Goal: Task Accomplishment & Management: Manage account settings

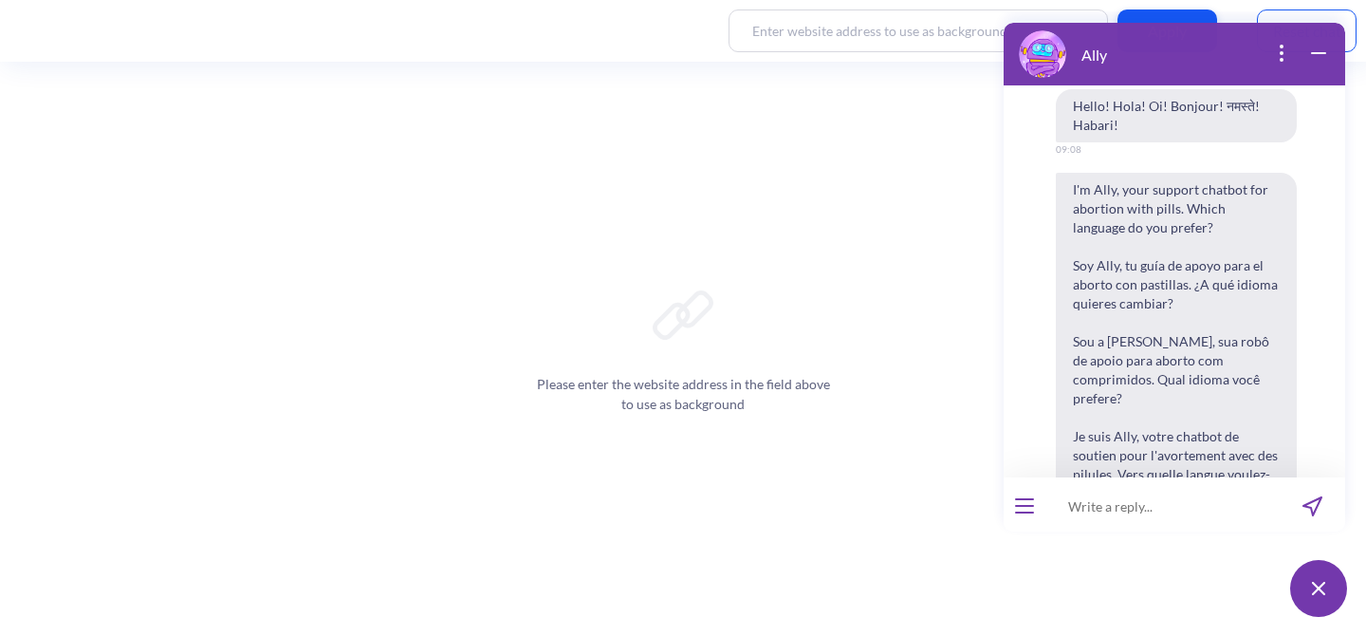
scroll to position [615, 0]
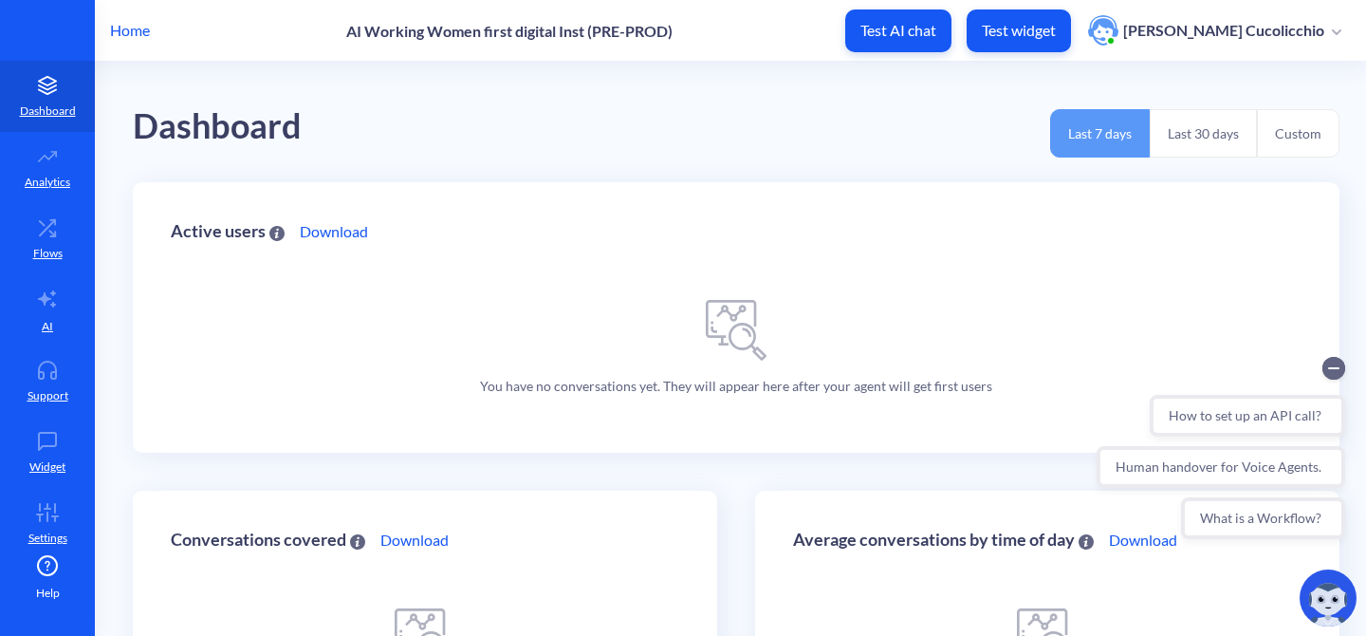
scroll to position [134, 0]
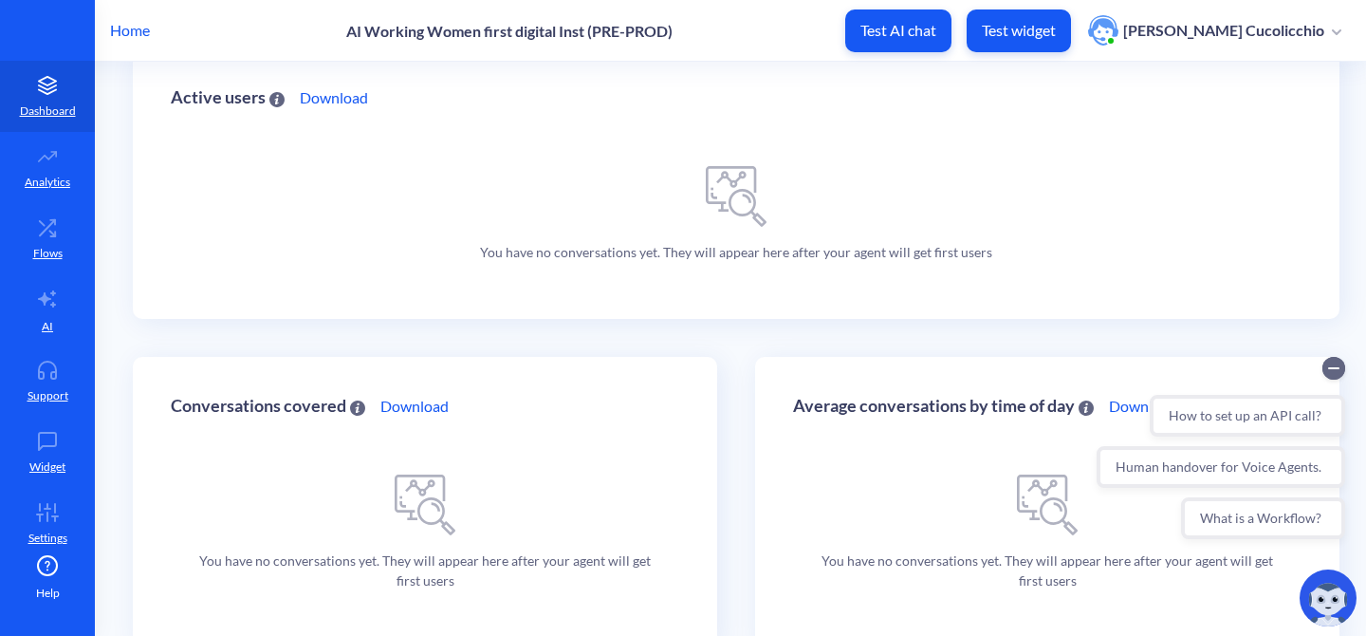
click at [141, 34] on p "Home" at bounding box center [130, 30] width 40 height 23
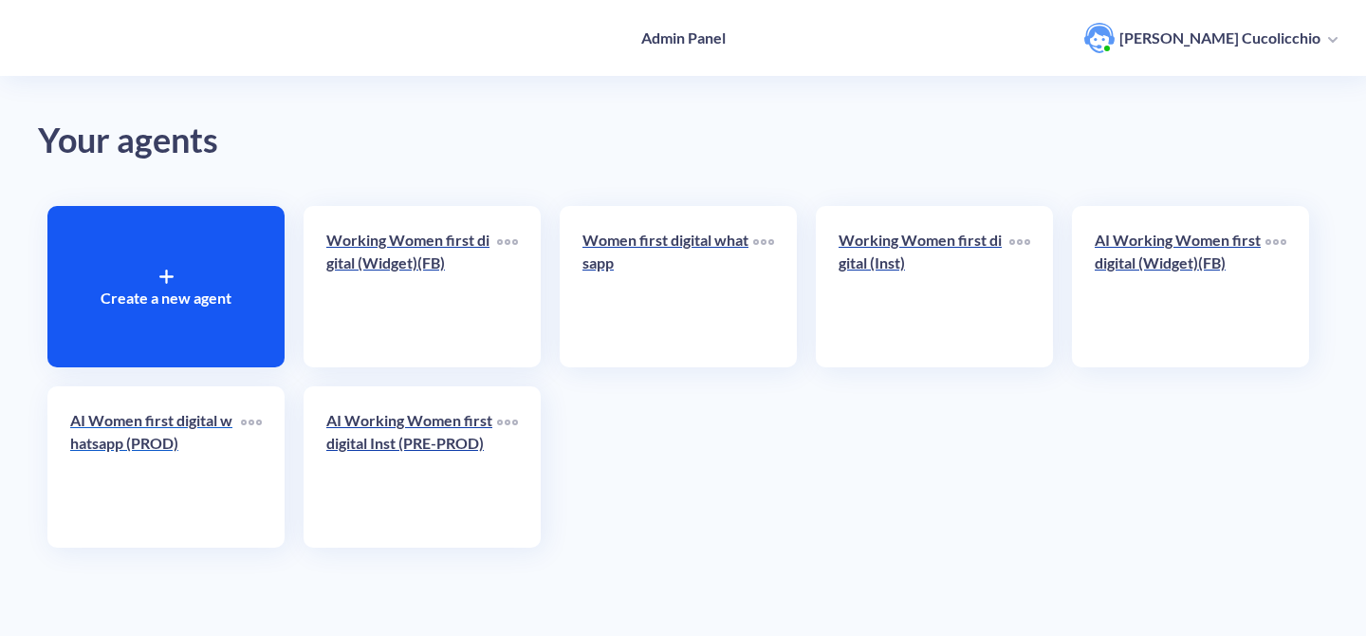
click at [105, 465] on div "AI Women first digital whatsapp (PROD)" at bounding box center [155, 439] width 171 height 61
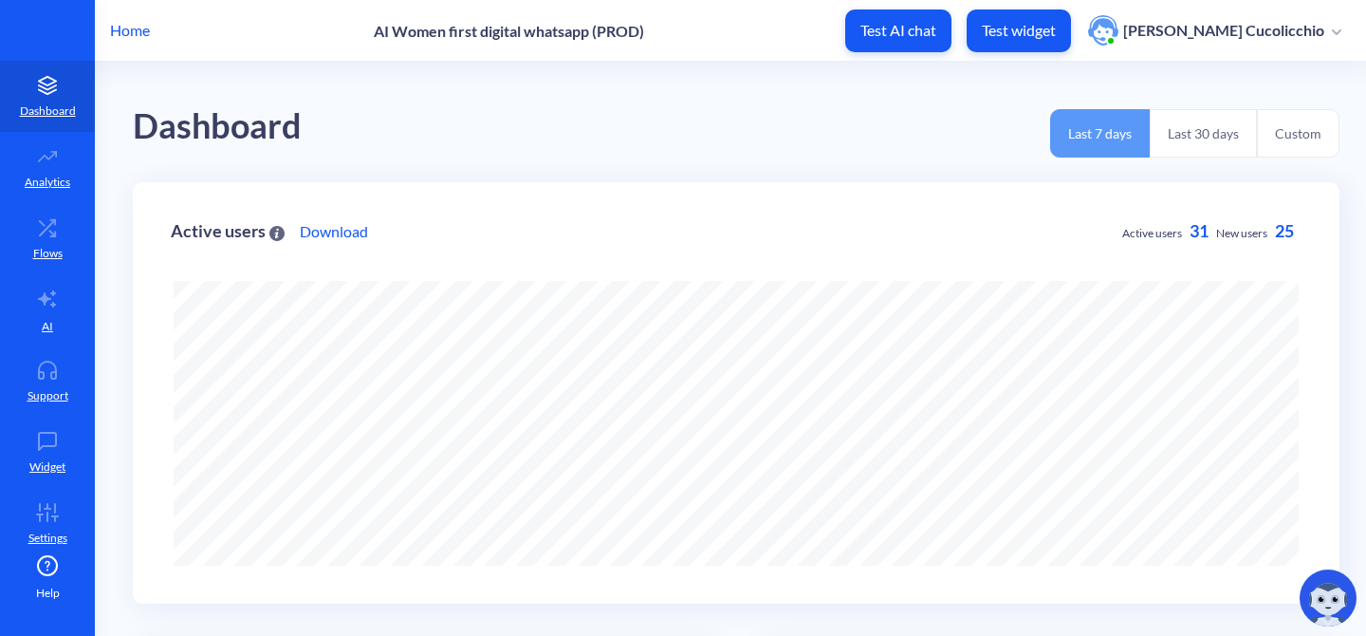
scroll to position [636, 1366]
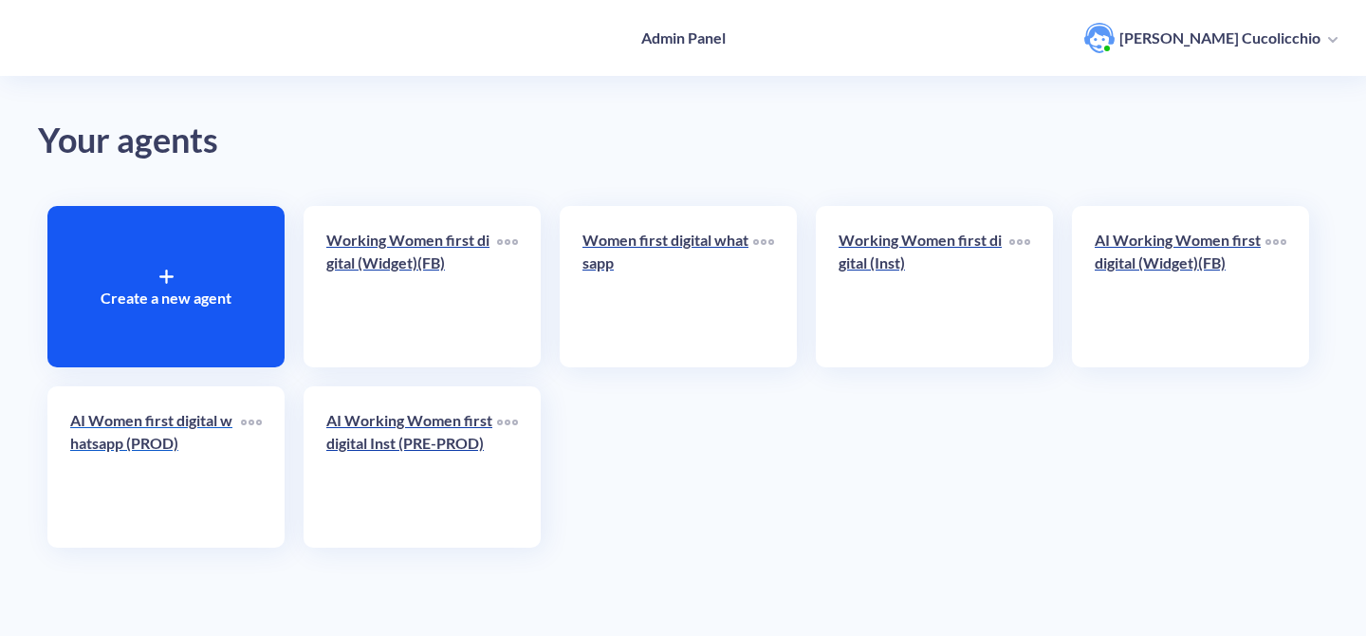
click at [209, 443] on p "AI Women first digital whatsapp (PROD)" at bounding box center [155, 432] width 171 height 46
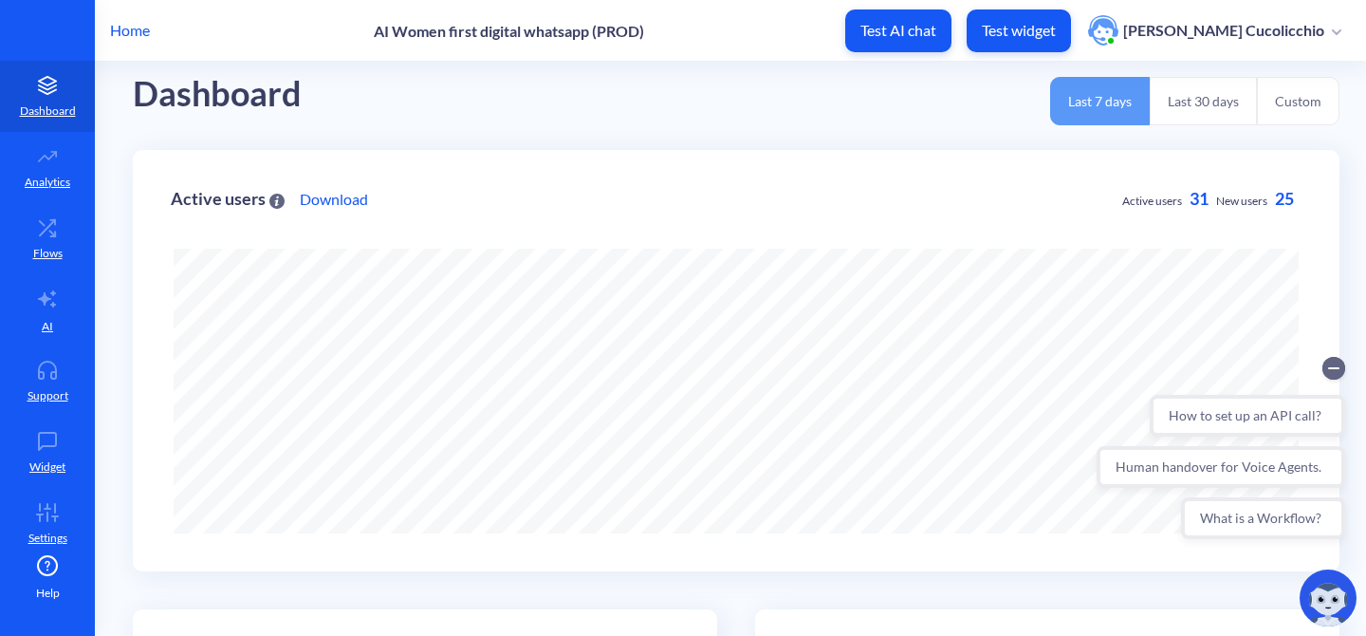
scroll to position [34, 0]
click at [1205, 100] on button "Last 30 days" at bounding box center [1203, 99] width 107 height 48
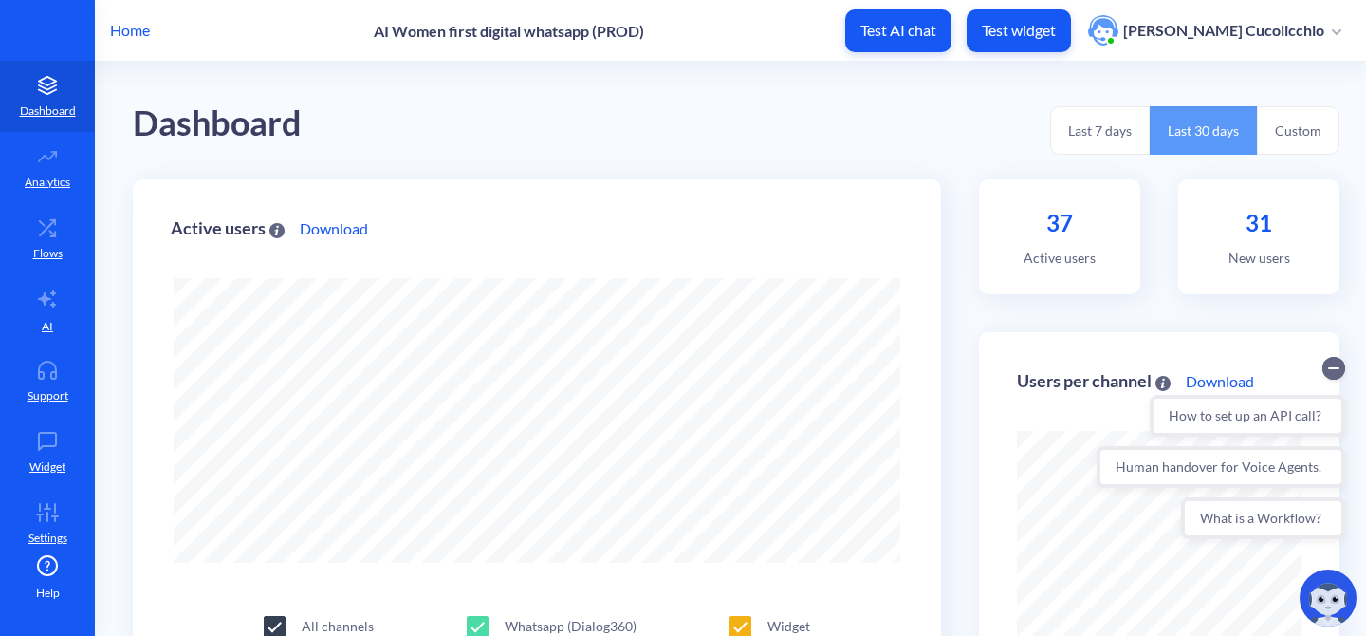
scroll to position [0, 0]
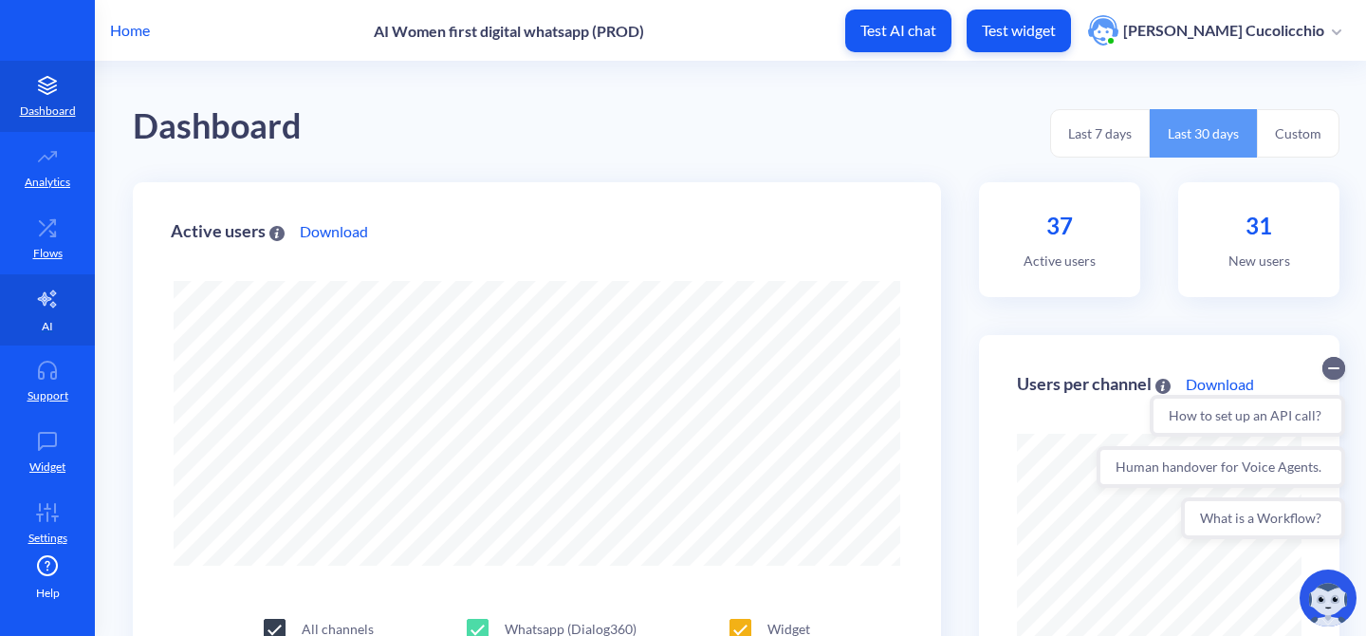
click at [32, 309] on link "AI" at bounding box center [47, 309] width 95 height 71
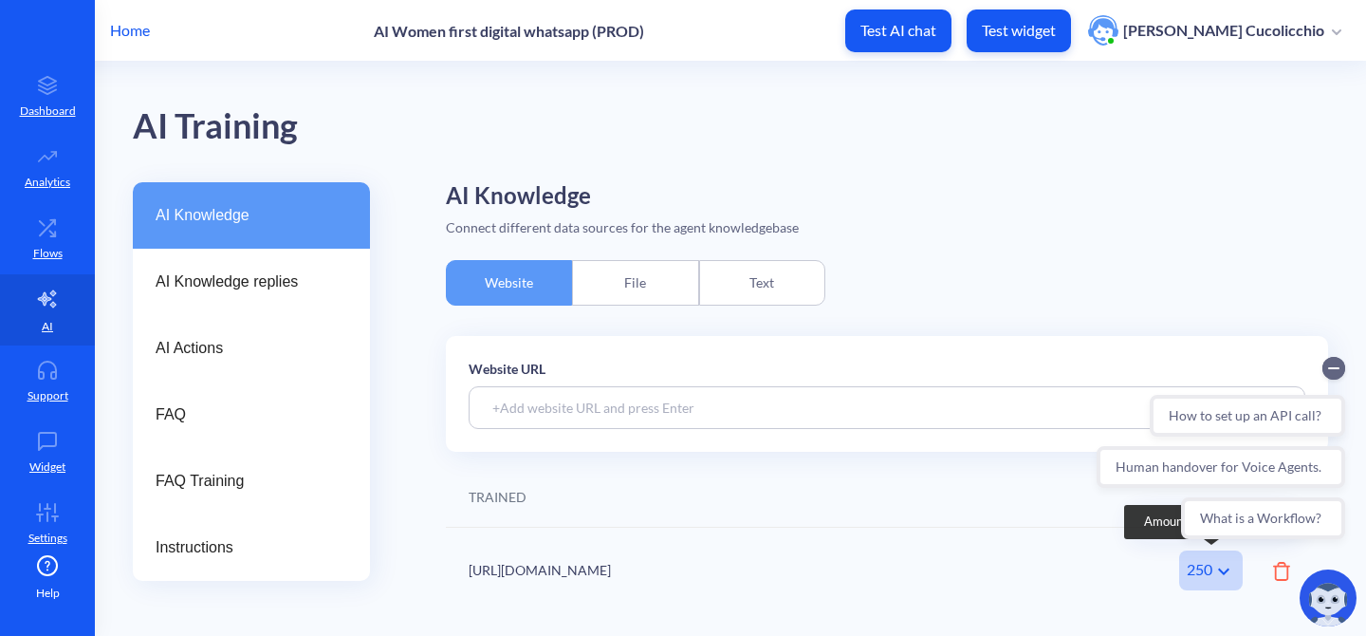
click at [1210, 569] on div "250" at bounding box center [1211, 570] width 64 height 40
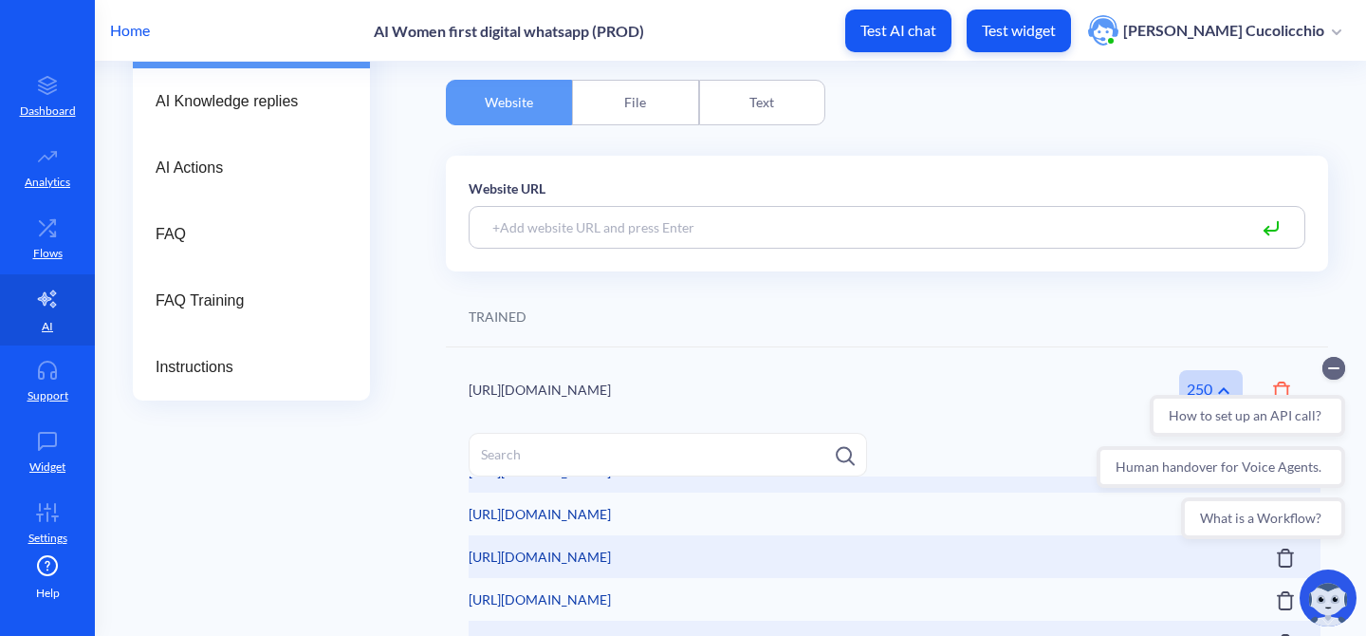
scroll to position [3058, 0]
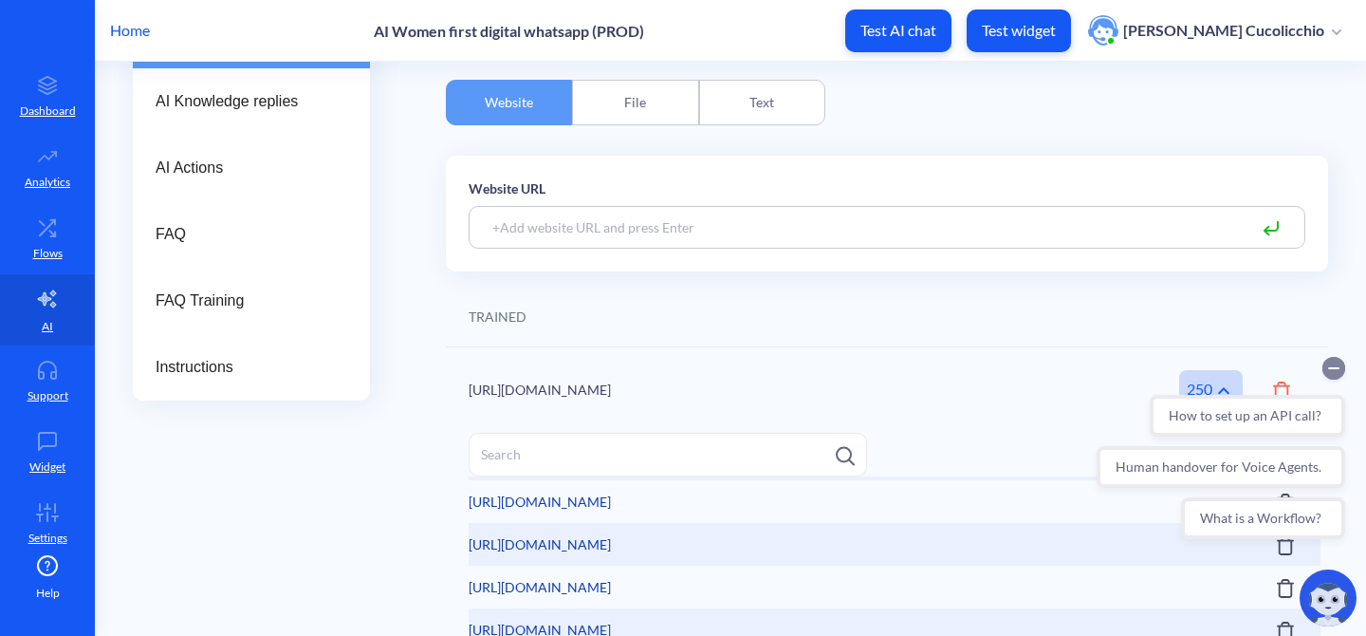
click at [1327, 367] on circle "Collapse conversation starters" at bounding box center [1333, 368] width 23 height 23
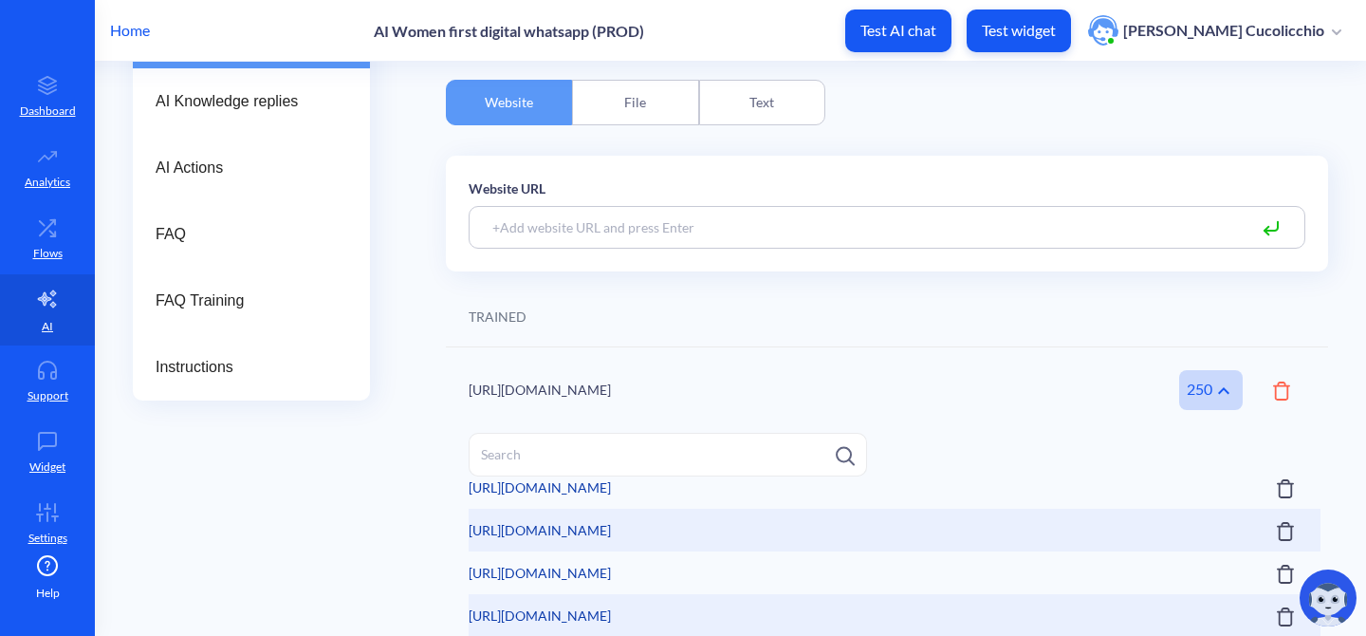
scroll to position [10094, 0]
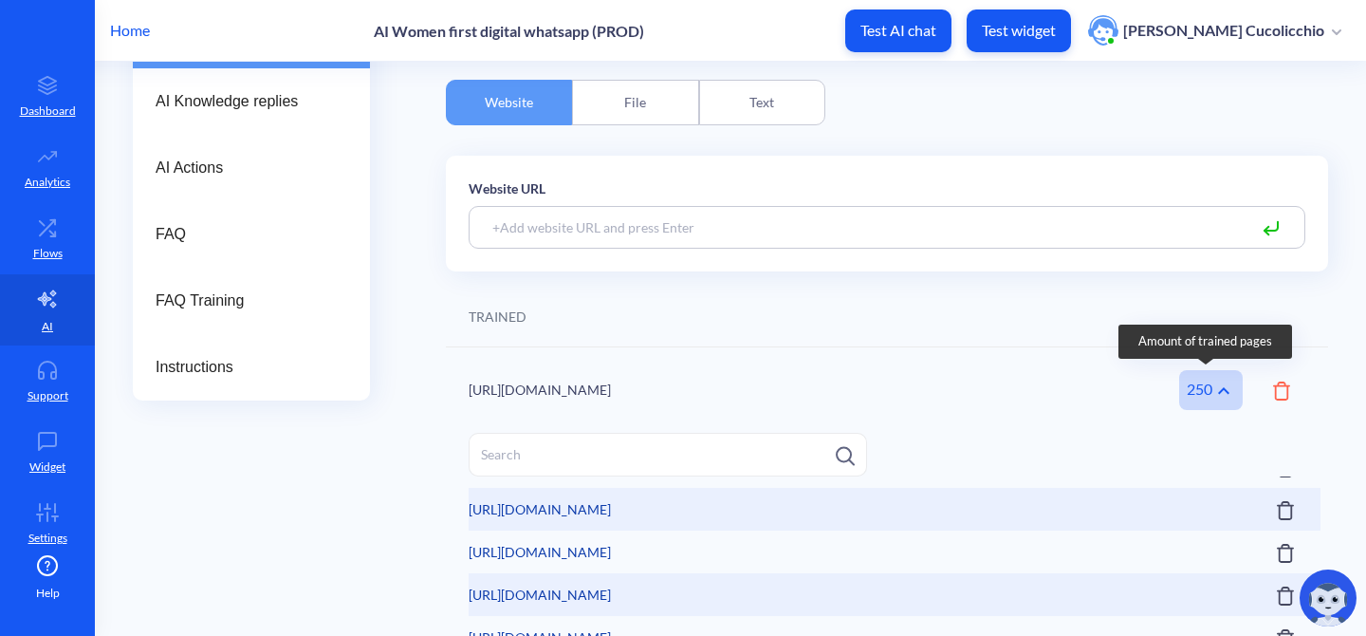
click at [1212, 381] on icon at bounding box center [1223, 390] width 23 height 23
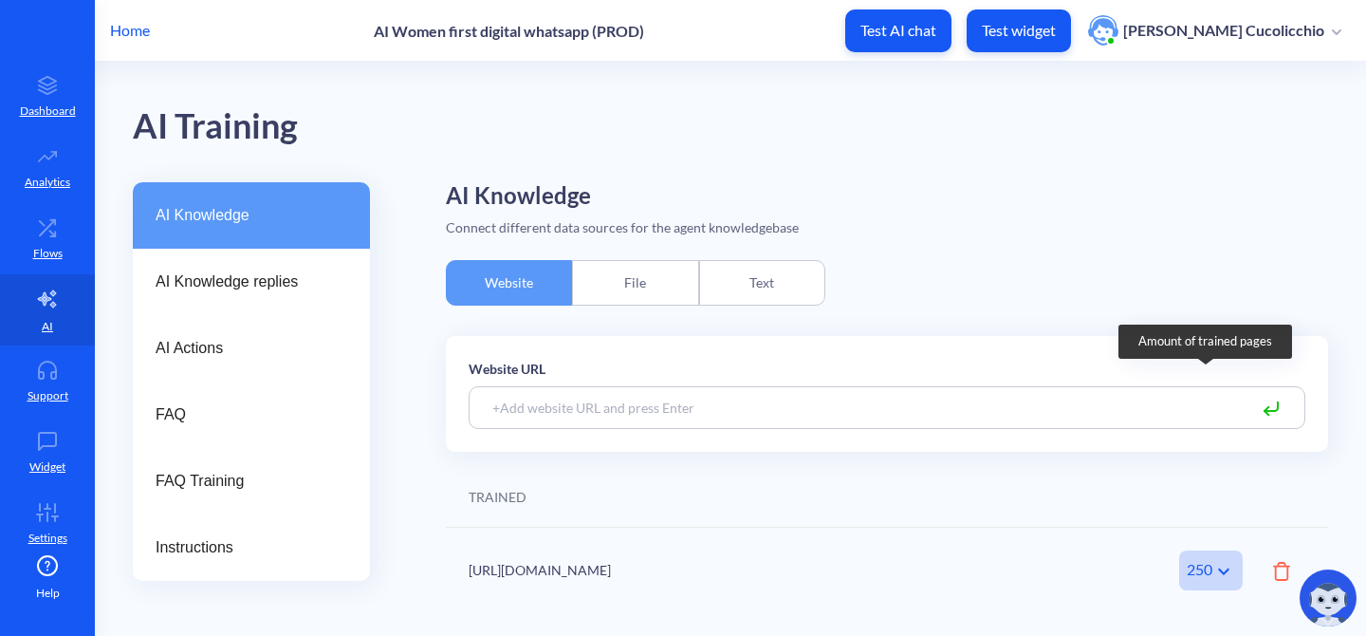
scroll to position [0, 0]
click at [643, 282] on div "File" at bounding box center [635, 283] width 126 height 46
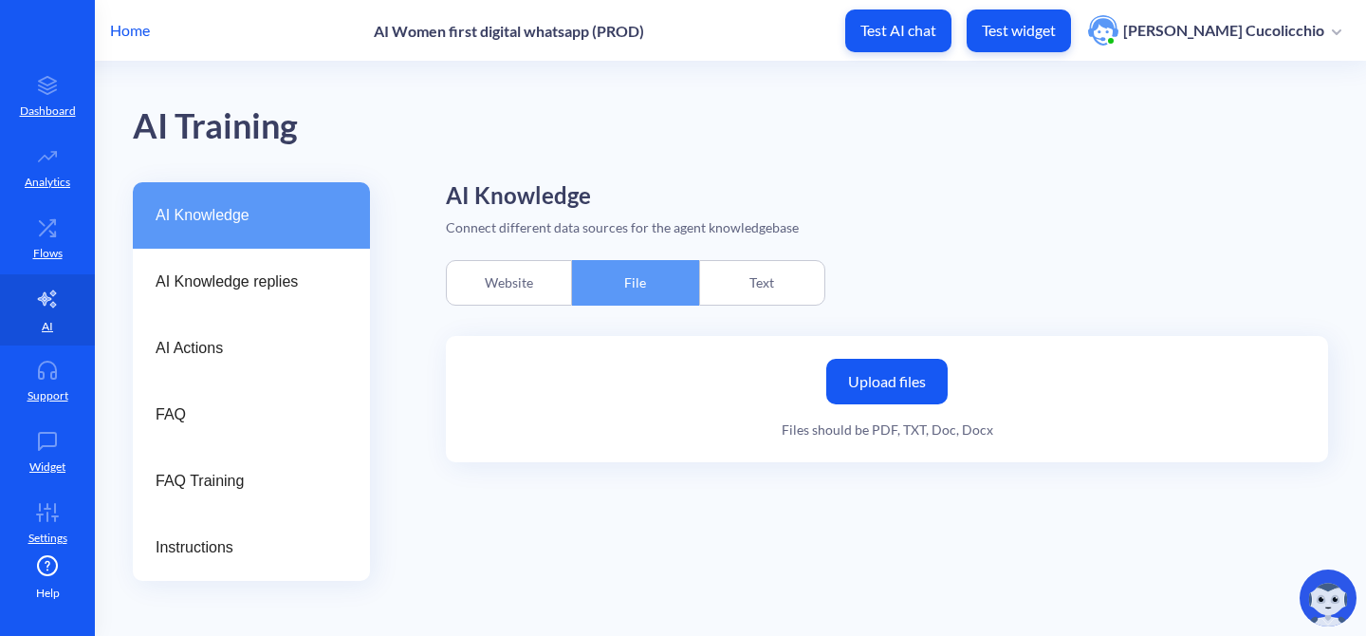
click at [781, 286] on div "Text" at bounding box center [762, 283] width 126 height 46
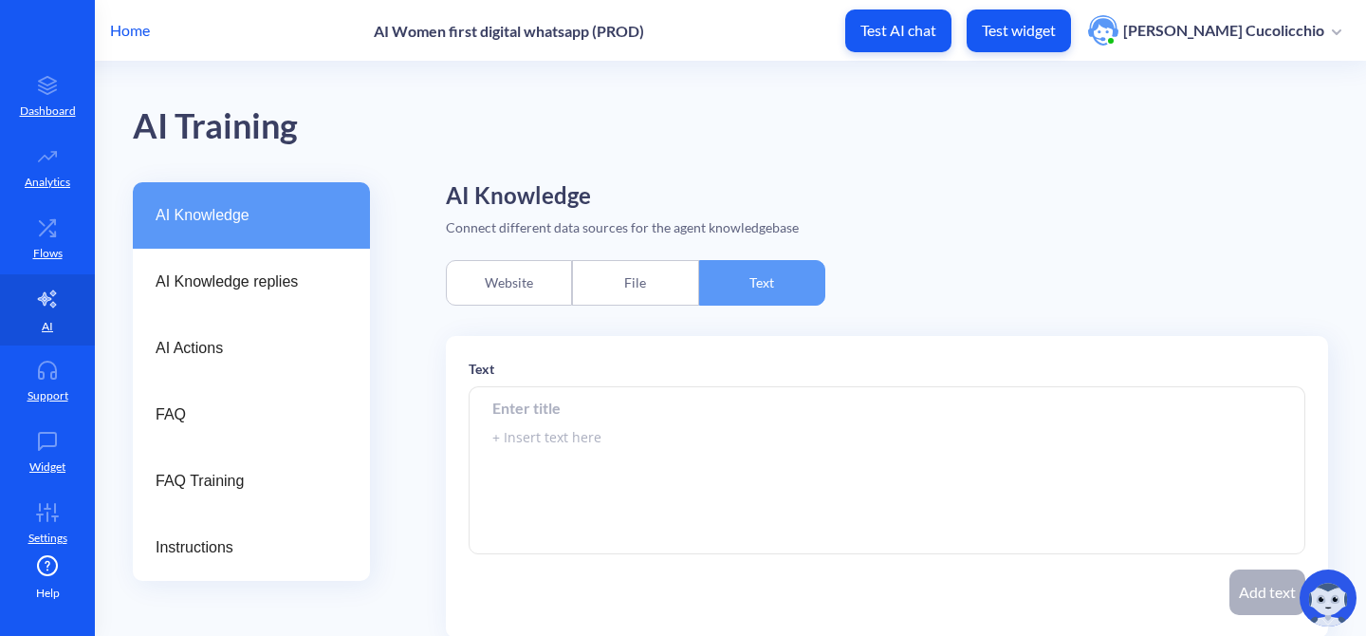
scroll to position [17, 0]
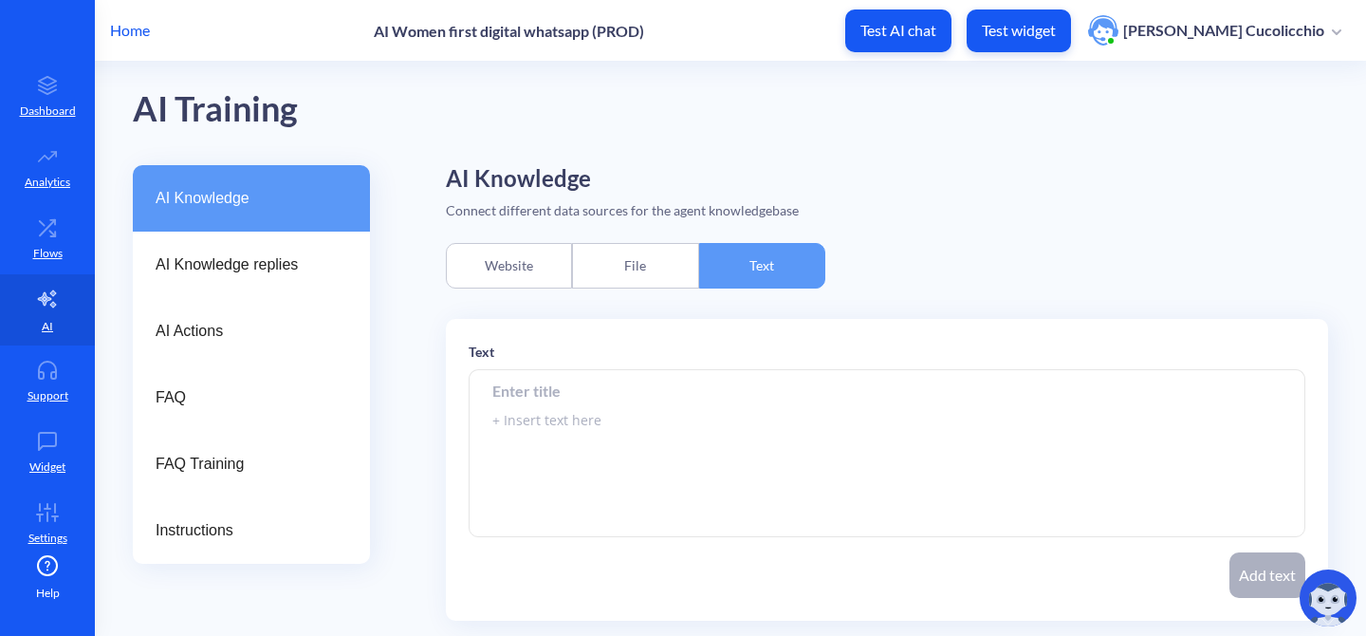
click at [496, 264] on div "Website" at bounding box center [509, 266] width 126 height 46
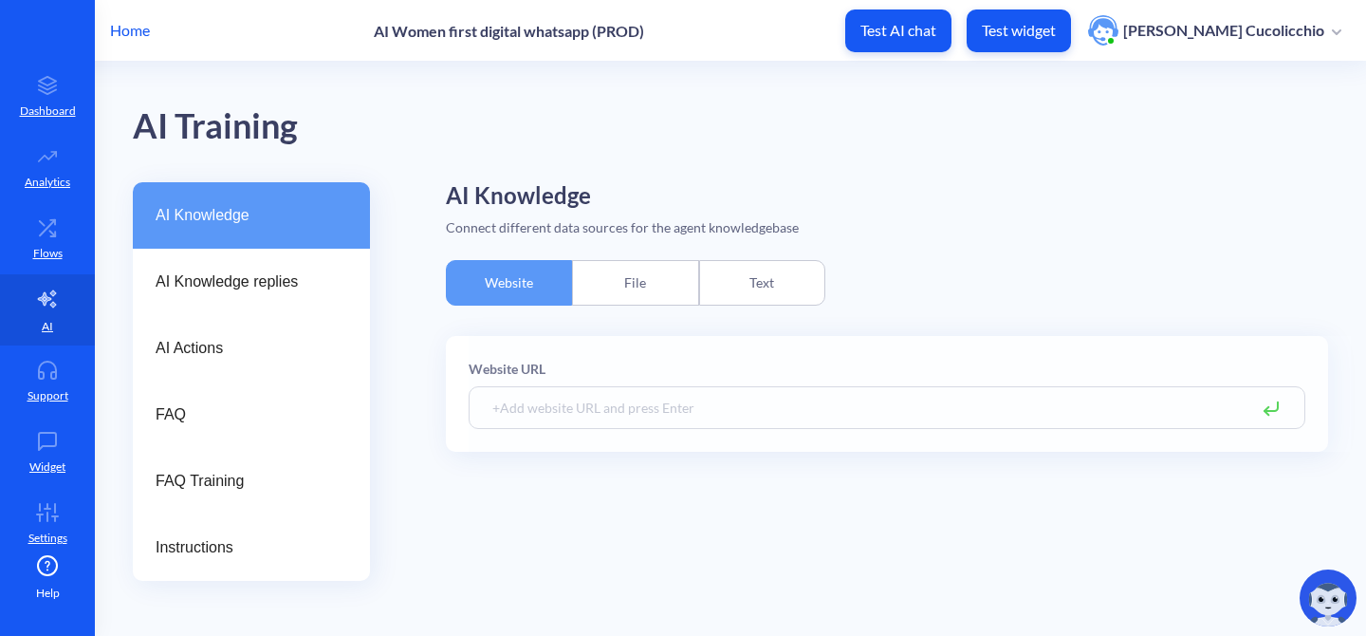
scroll to position [0, 0]
click at [617, 274] on div "File" at bounding box center [635, 283] width 126 height 46
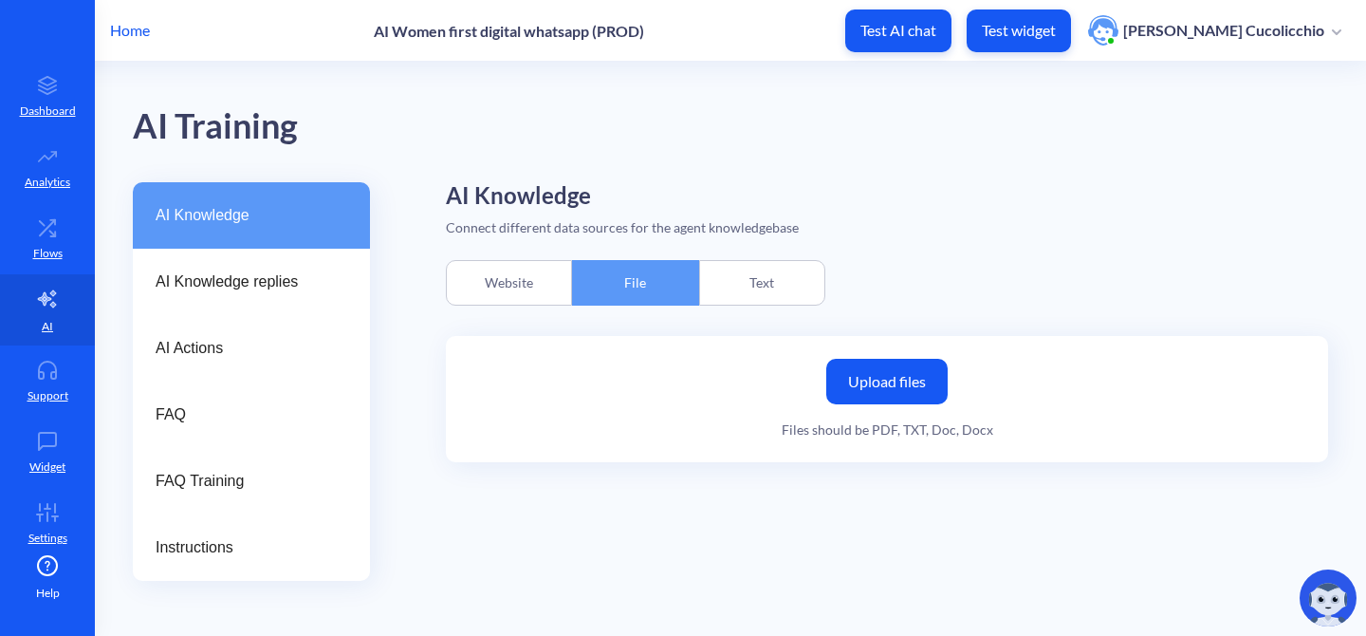
click at [772, 266] on div "Text" at bounding box center [762, 283] width 126 height 46
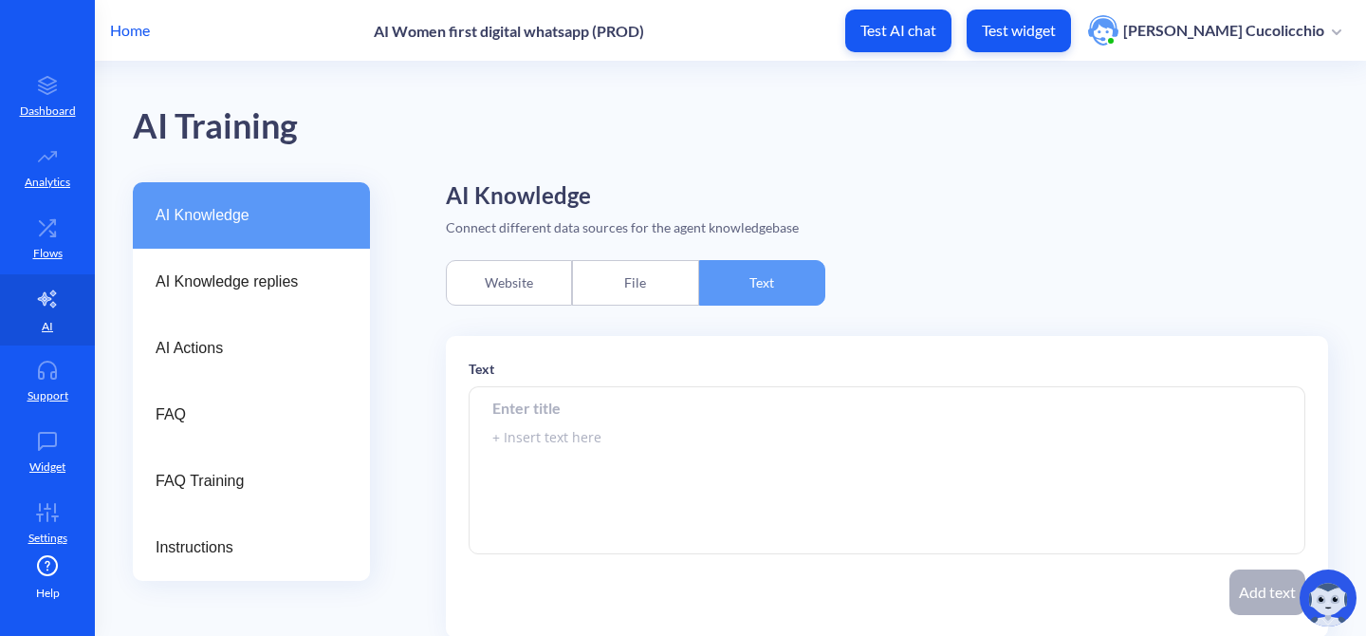
click at [613, 267] on div "File" at bounding box center [635, 283] width 126 height 46
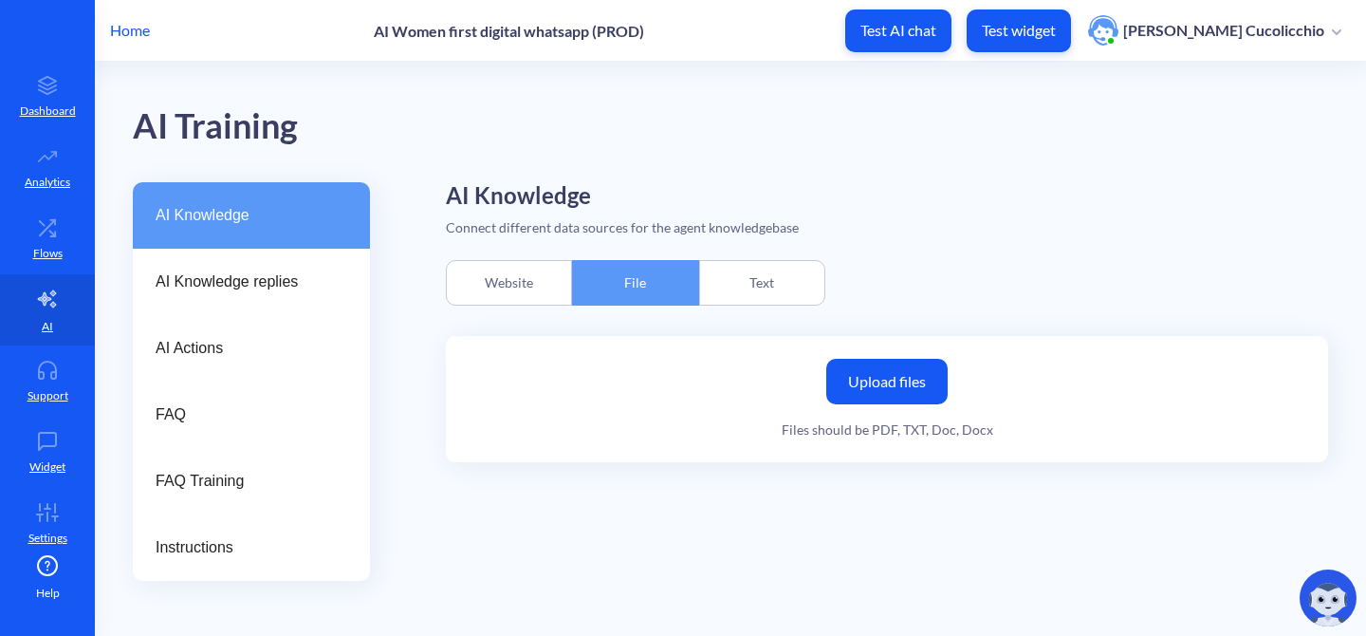
click at [532, 281] on div "Website" at bounding box center [509, 283] width 126 height 46
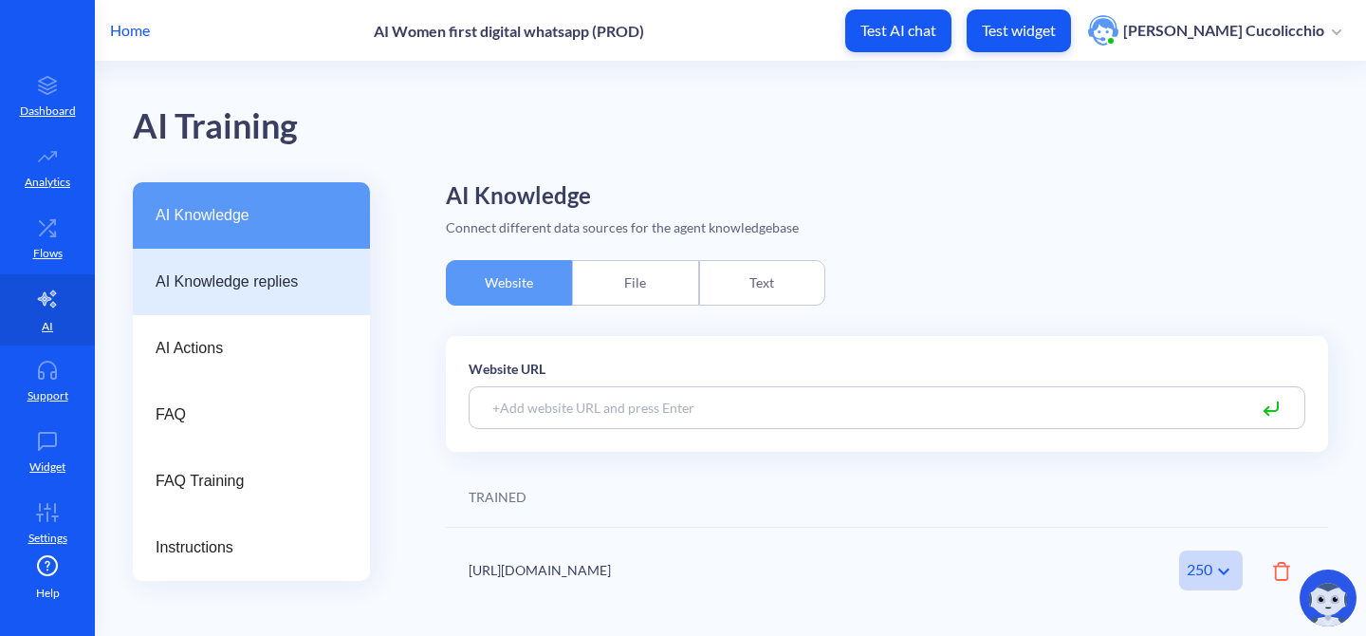
click at [319, 286] on span "AI Knowledge replies" at bounding box center [244, 281] width 176 height 23
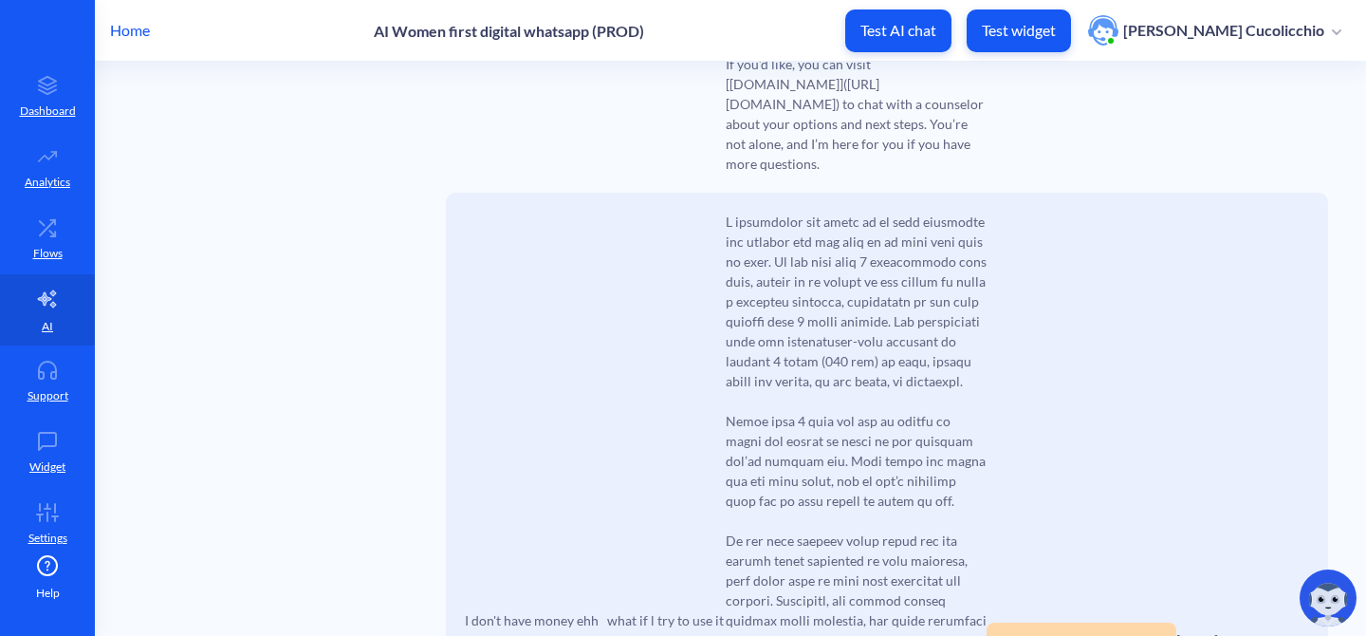
scroll to position [12810, 0]
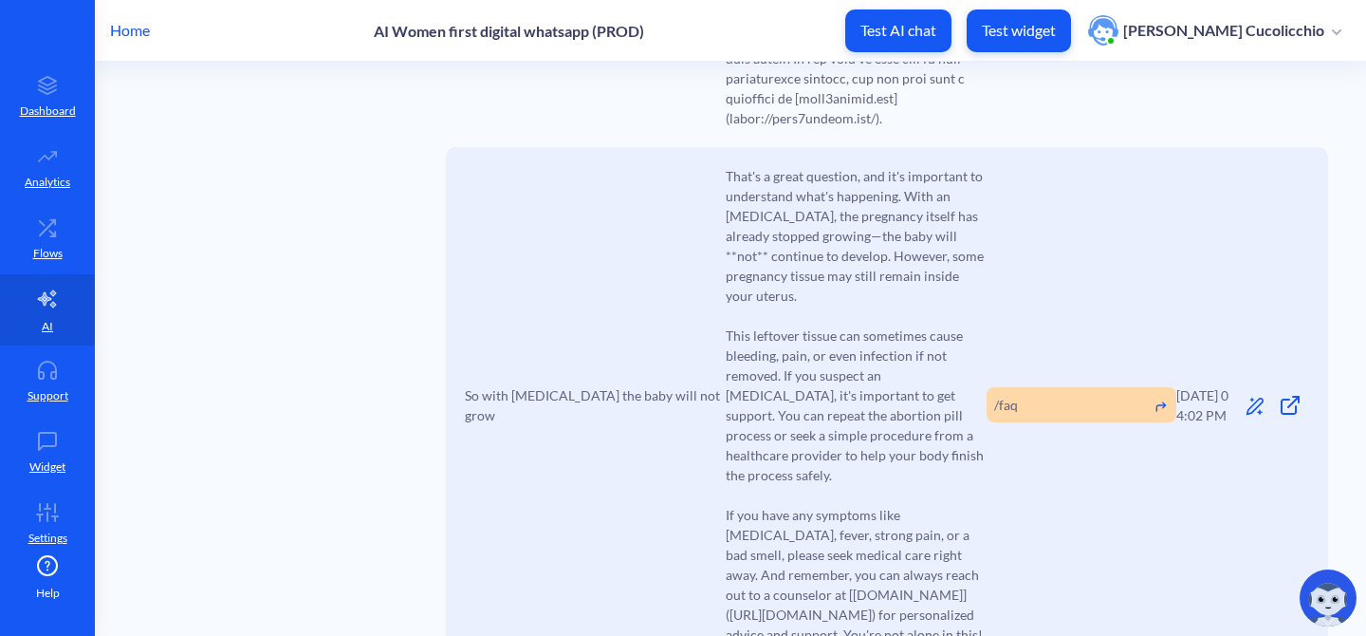
scroll to position [5412, 0]
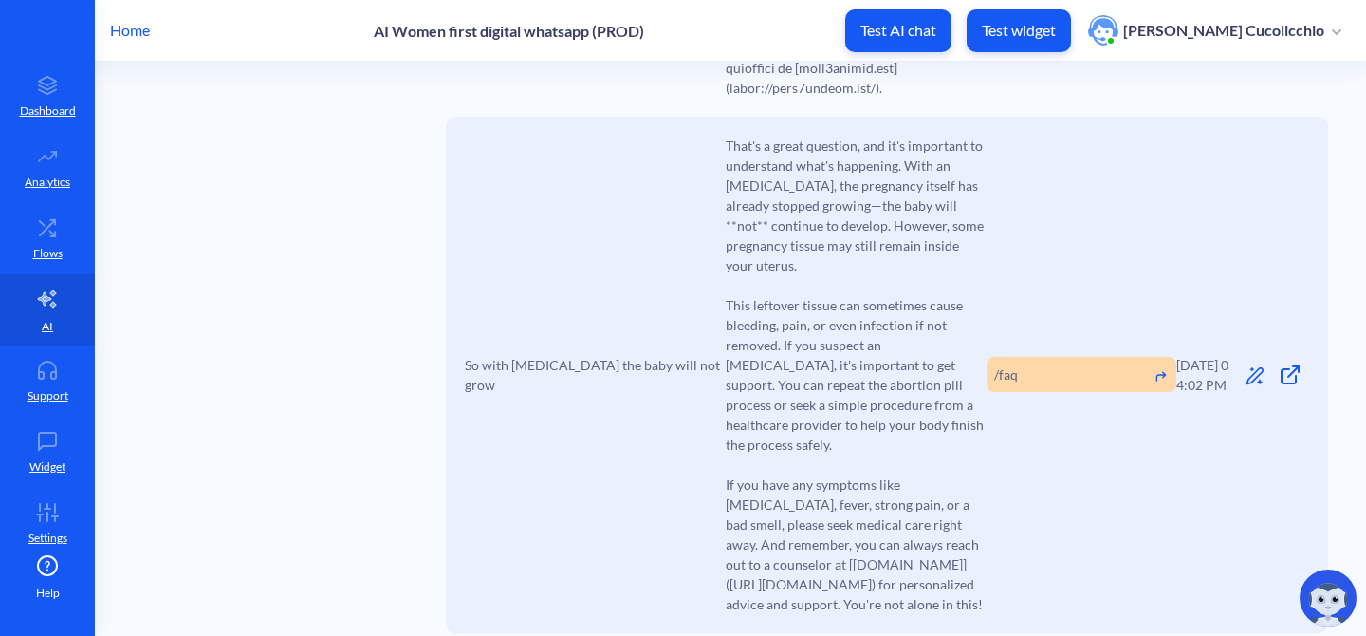
click at [1245, 366] on icon at bounding box center [1254, 375] width 19 height 19
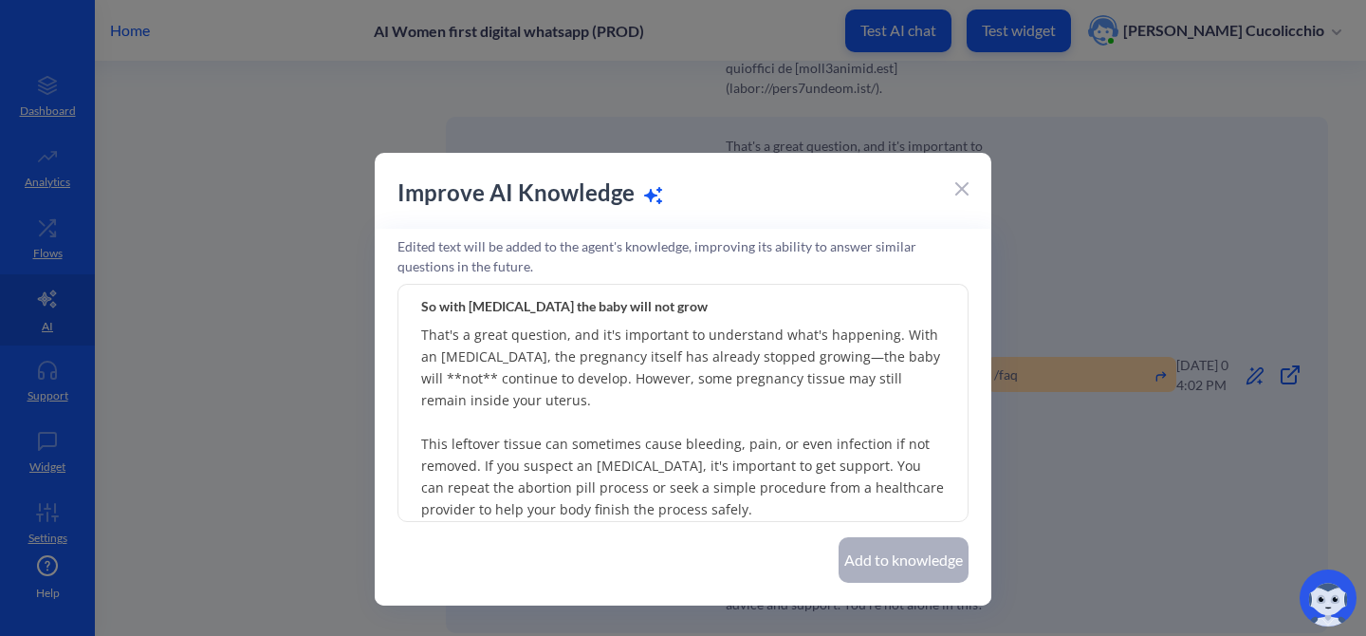
click at [957, 185] on icon at bounding box center [961, 188] width 11 height 11
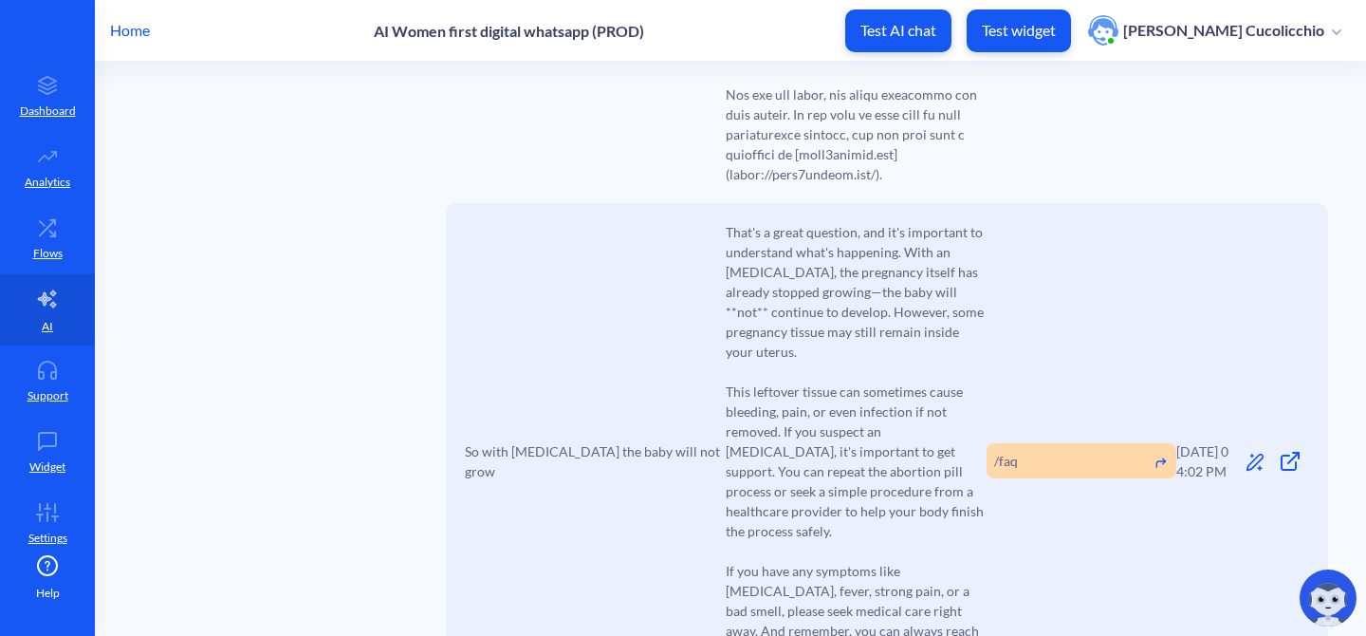
scroll to position [5347, 0]
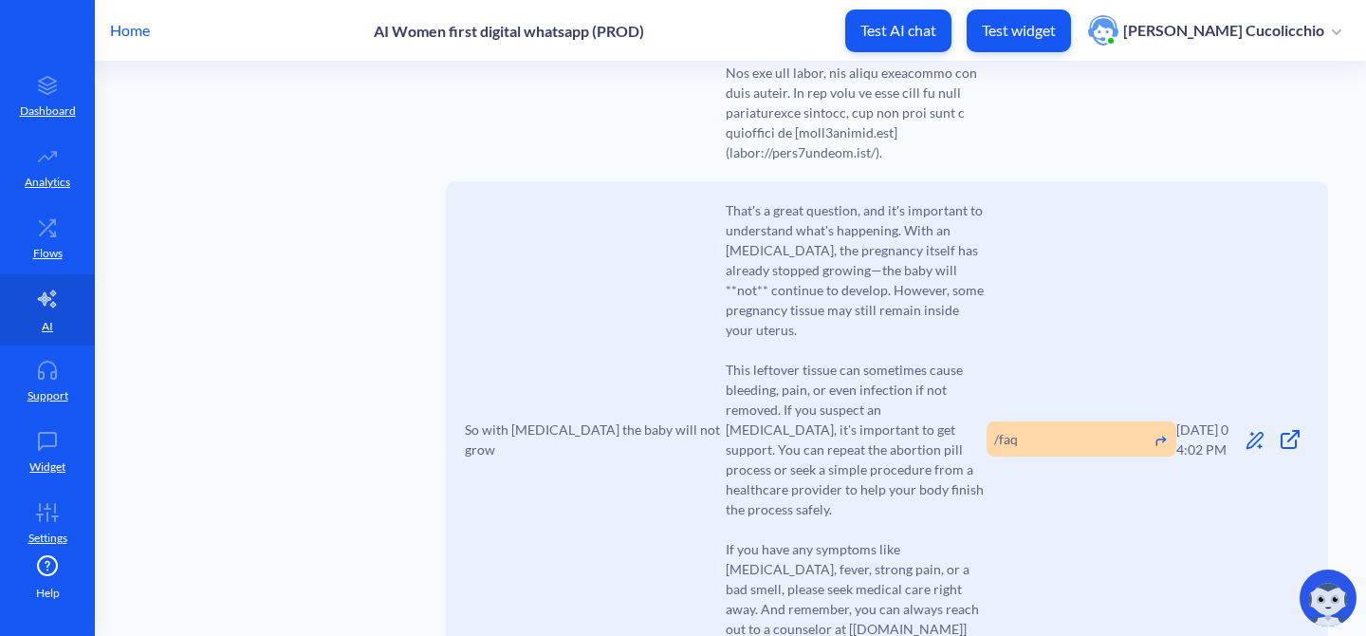
click at [597, 419] on span "So with [MEDICAL_DATA] the baby will not grow" at bounding box center [595, 439] width 261 height 40
click at [1288, 431] on icon at bounding box center [1293, 436] width 10 height 10
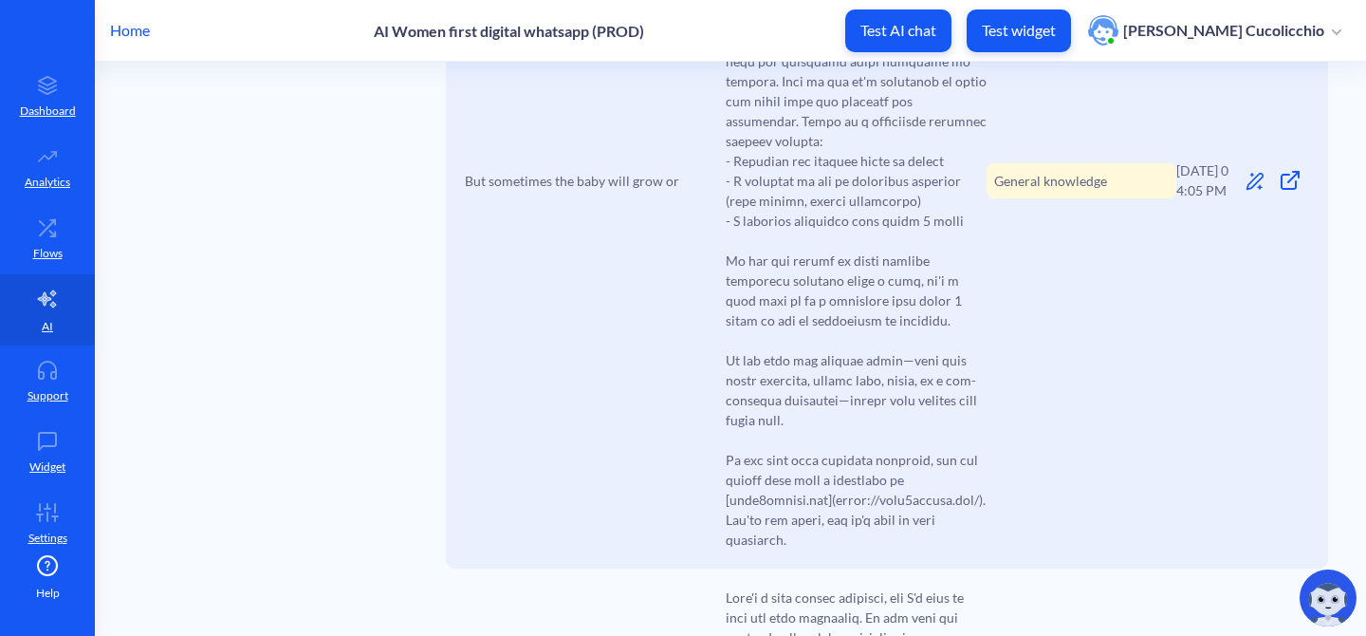
scroll to position [4120, 0]
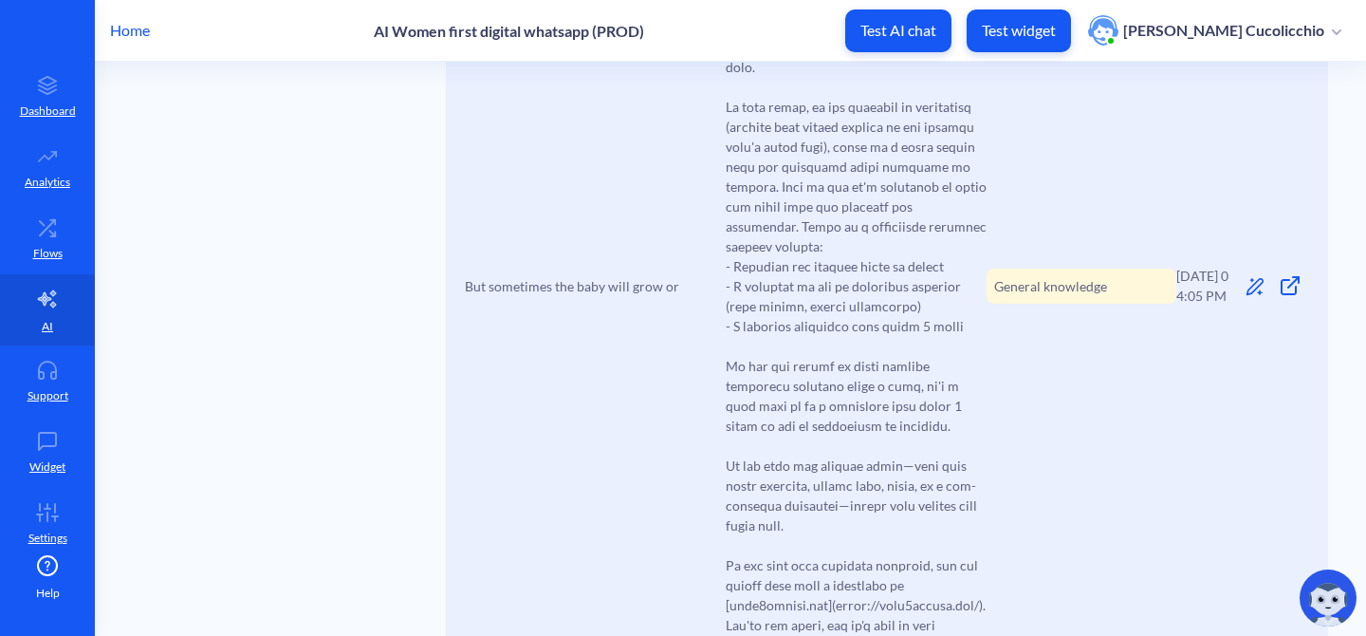
drag, startPoint x: 988, startPoint y: 225, endPoint x: 1054, endPoint y: 223, distance: 65.5
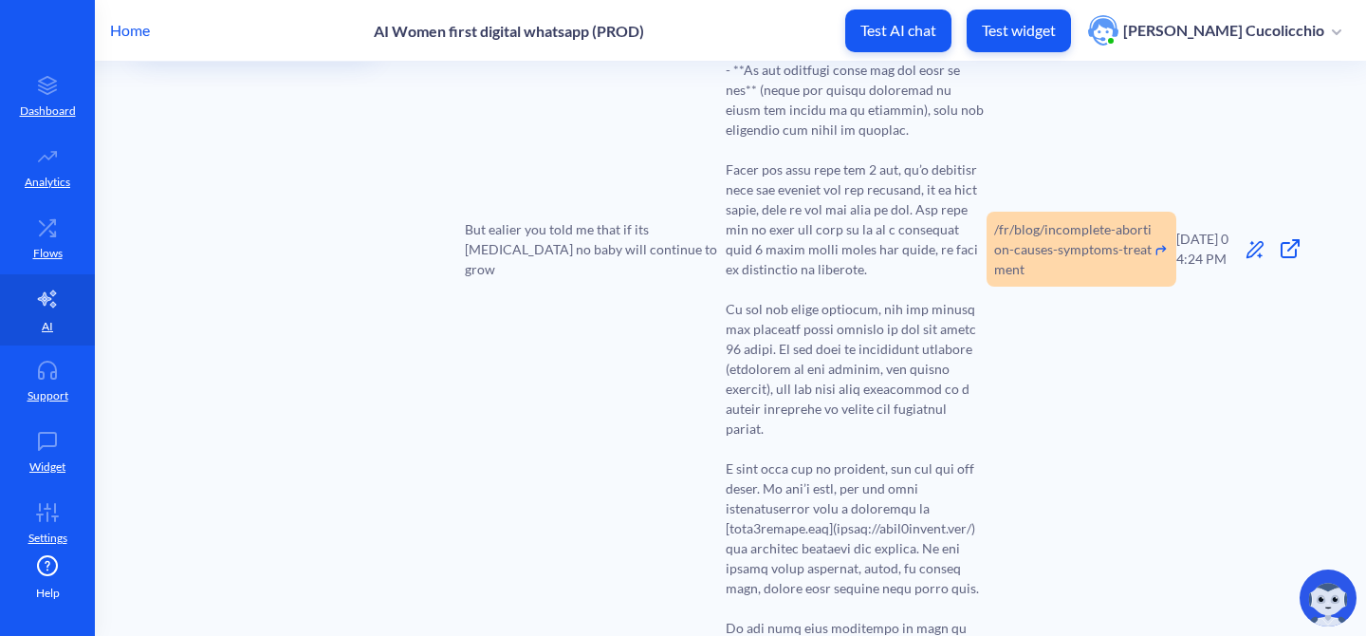
scroll to position [0, 0]
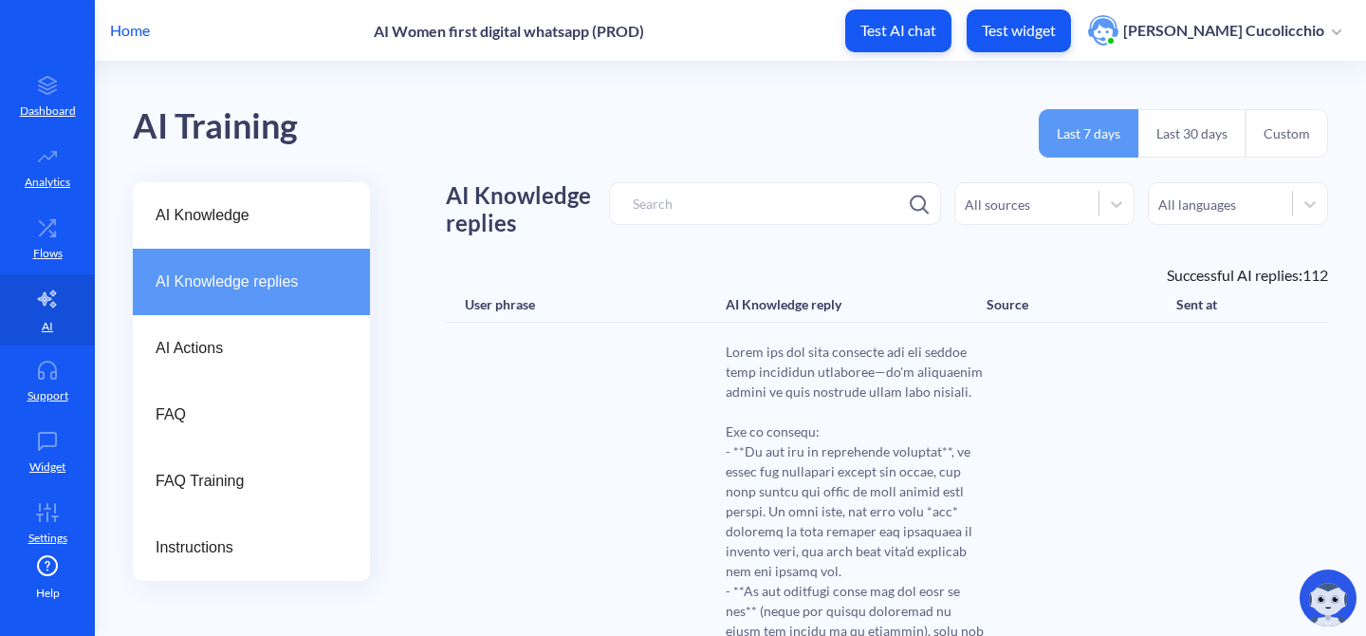
click at [1187, 212] on div "All languages" at bounding box center [1197, 204] width 78 height 20
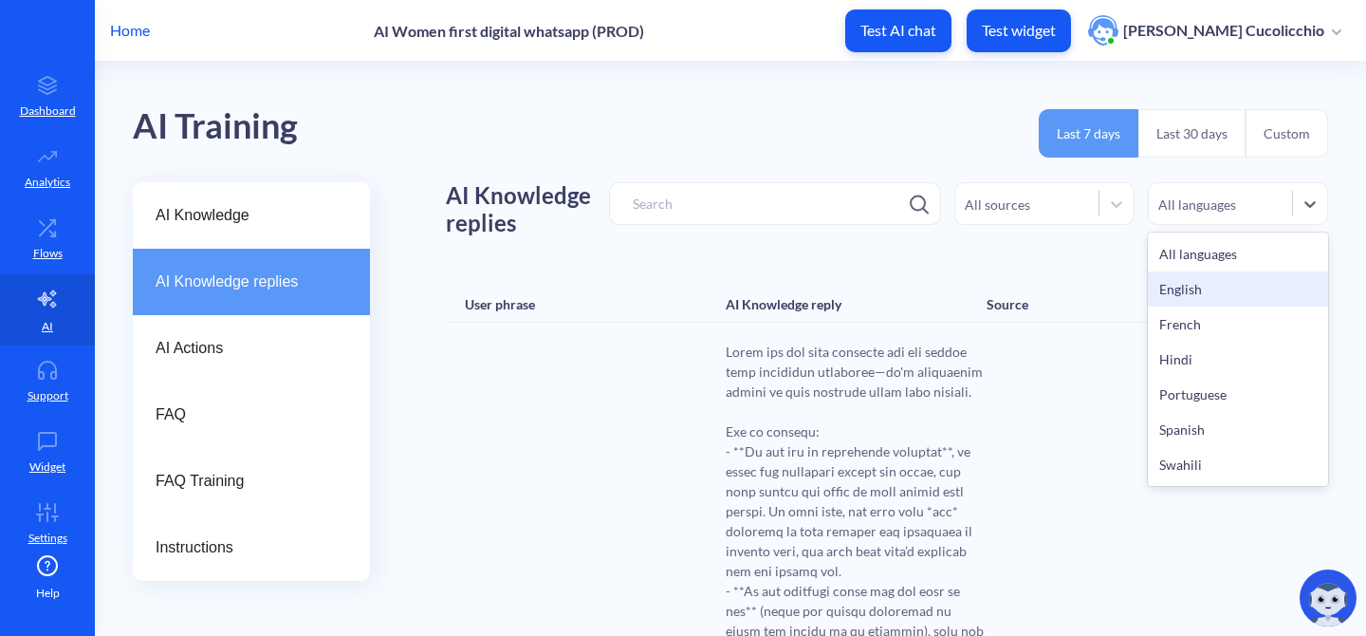
click at [1174, 285] on div "English" at bounding box center [1238, 288] width 180 height 35
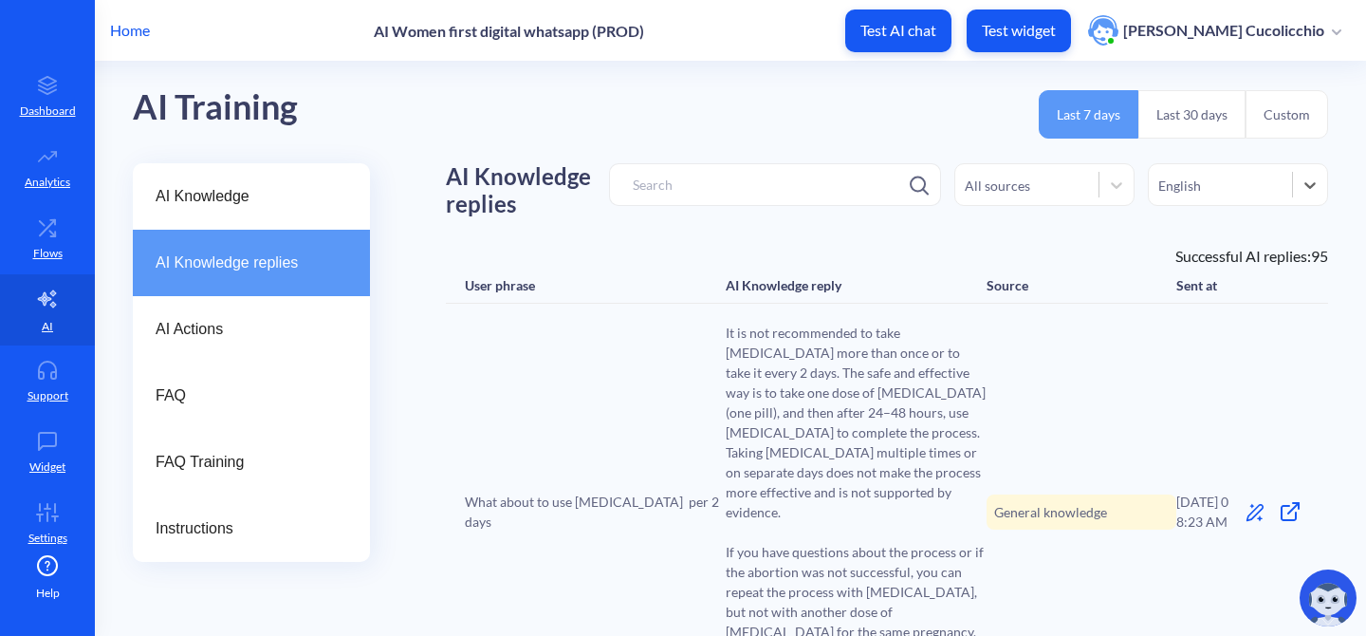
scroll to position [22, 0]
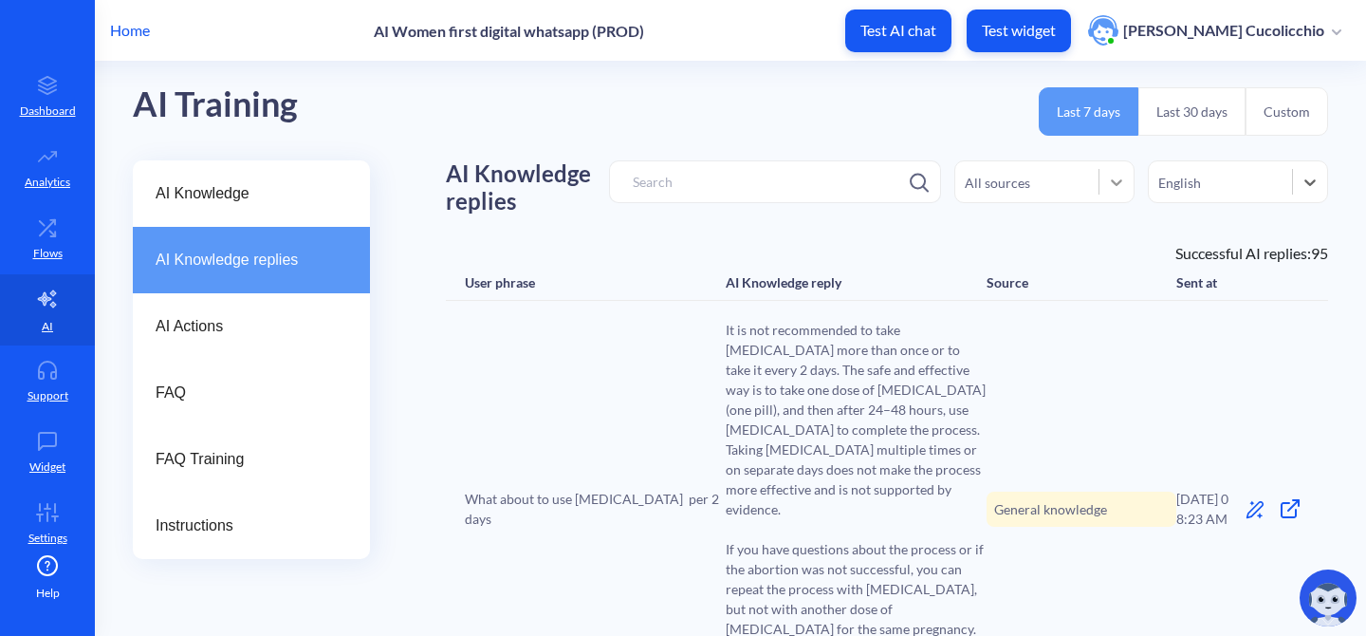
click at [1114, 181] on icon at bounding box center [1116, 182] width 11 height 7
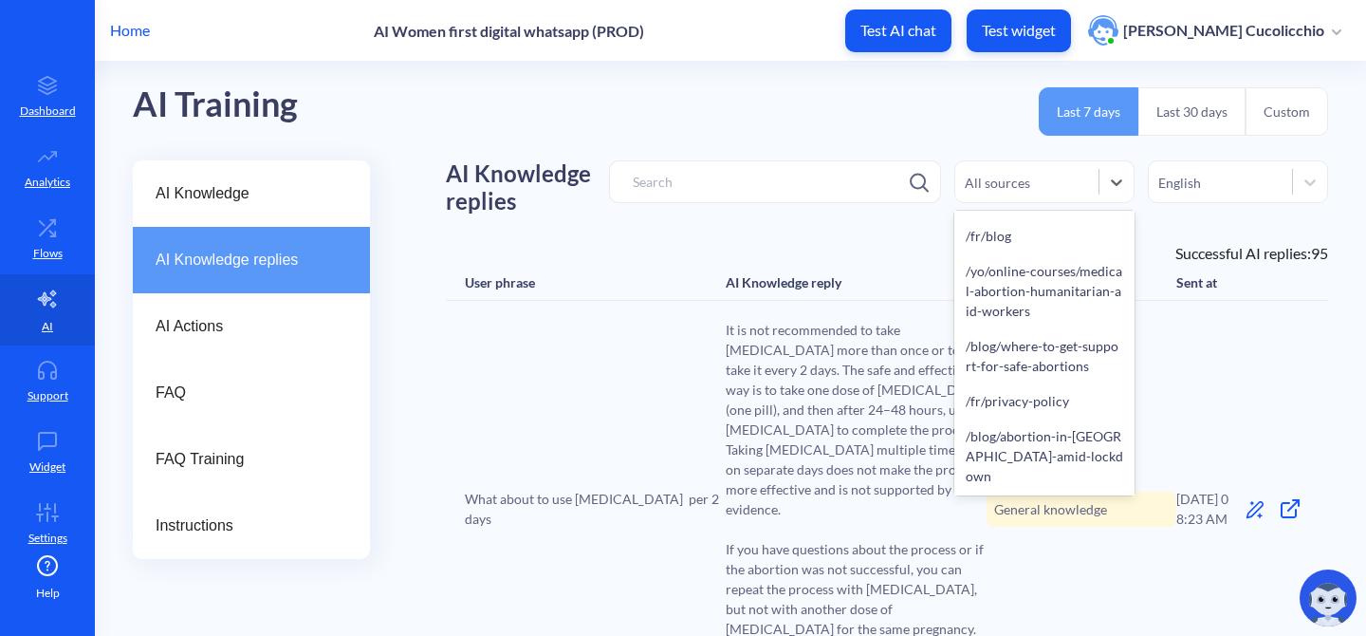
scroll to position [1694, 0]
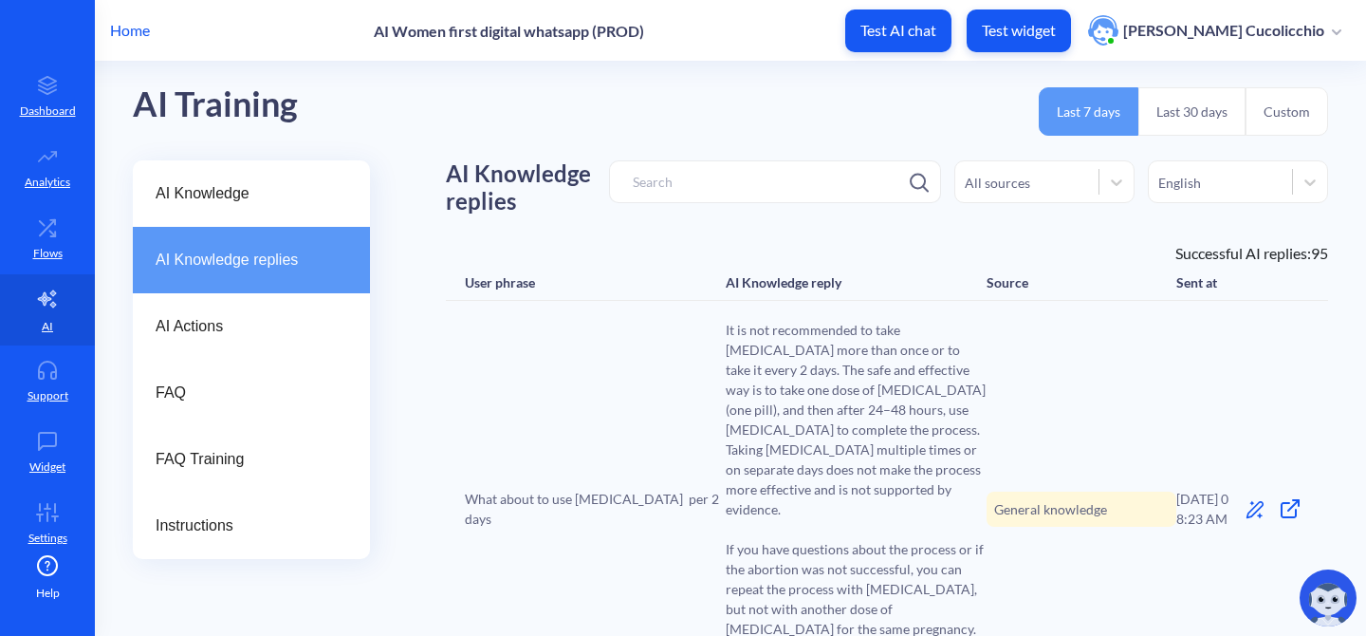
click at [1199, 344] on div "What about to use [MEDICAL_DATA] per 2 days It is not recommended to take [MEDI…" at bounding box center [887, 509] width 882 height 416
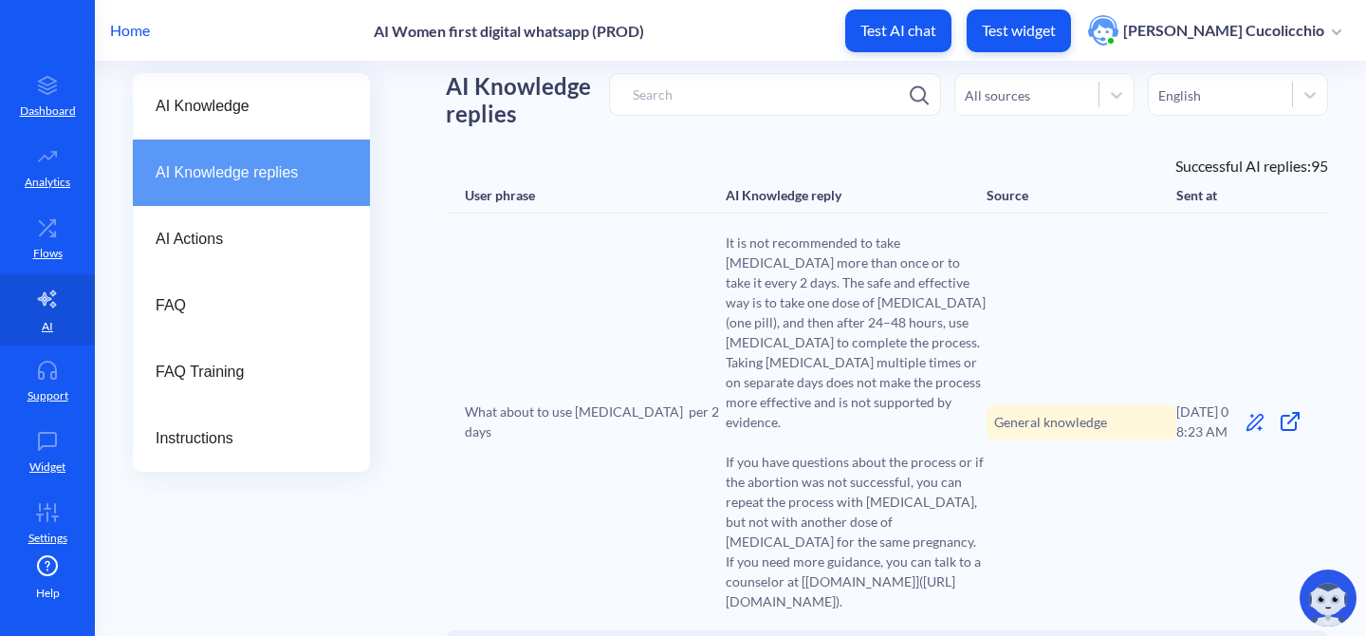
scroll to position [107, 0]
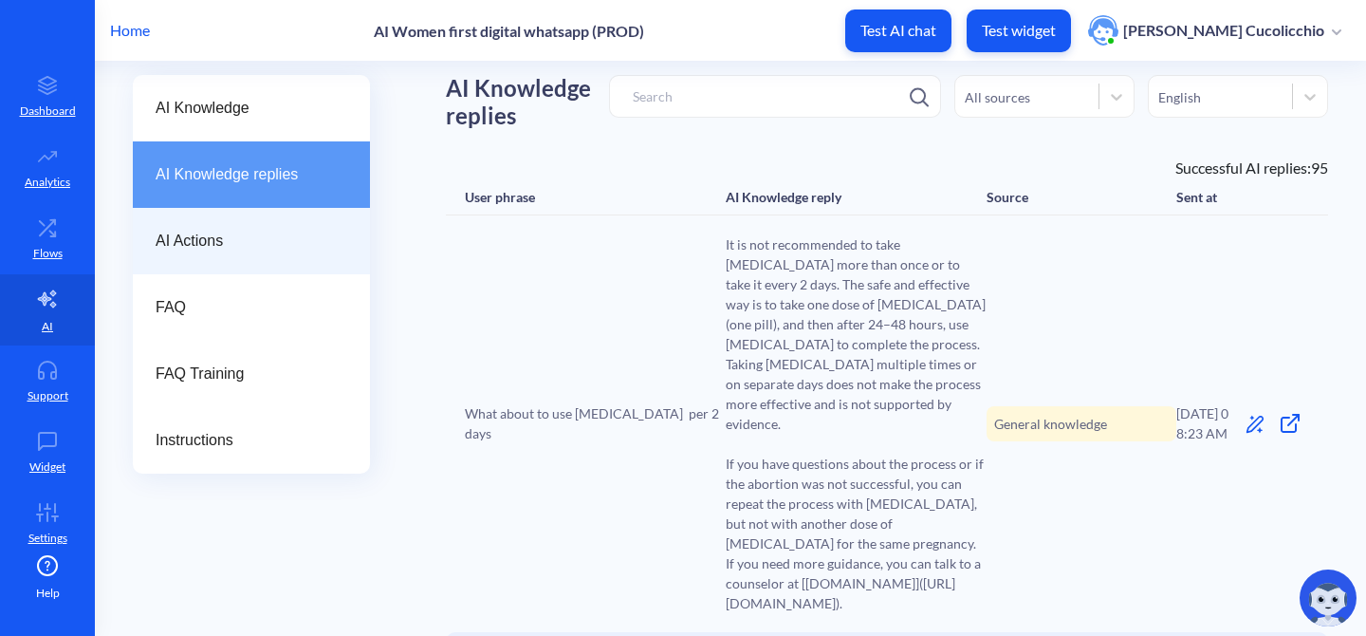
click at [252, 240] on span "AI Actions" at bounding box center [244, 241] width 176 height 23
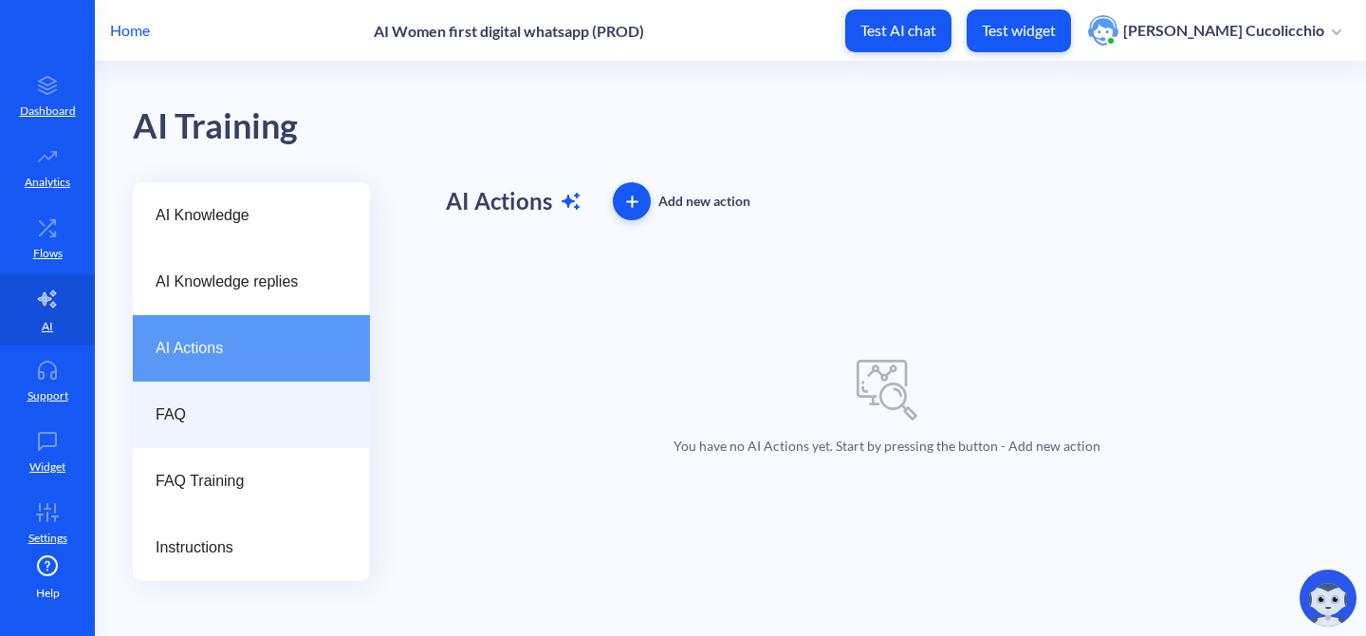
click at [171, 408] on span "FAQ" at bounding box center [244, 414] width 176 height 23
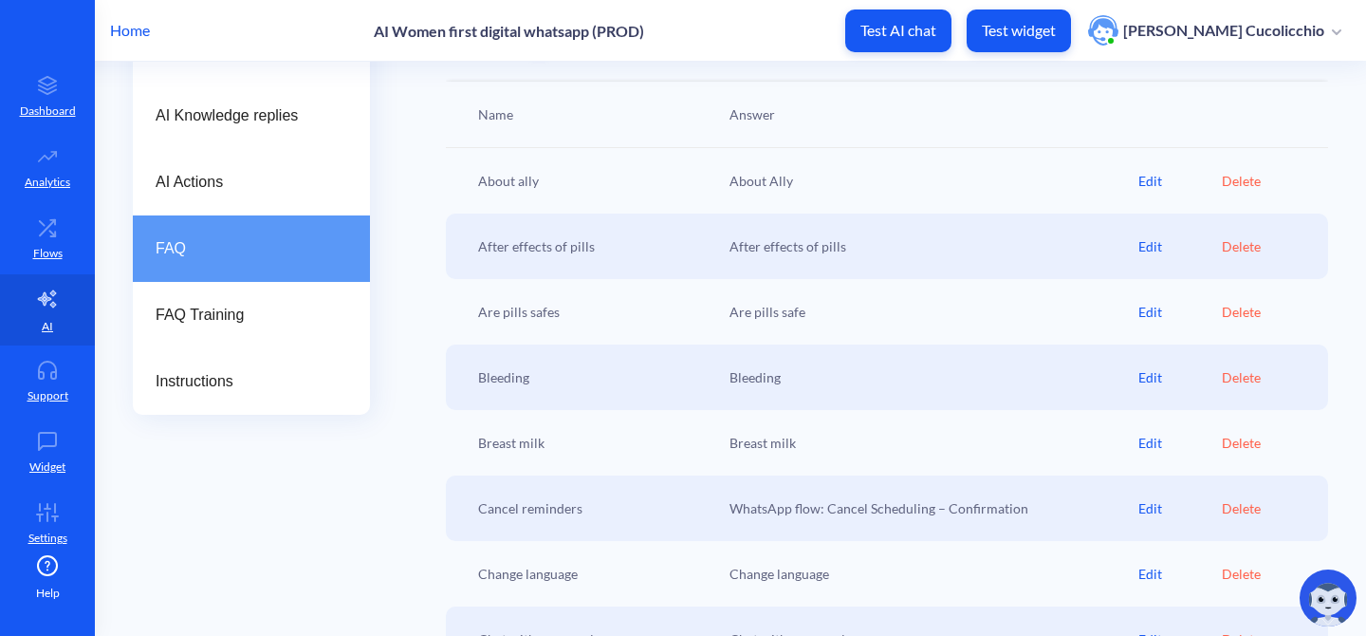
scroll to position [165, 0]
click at [1142, 185] on div "Edit" at bounding box center [1179, 182] width 83 height 20
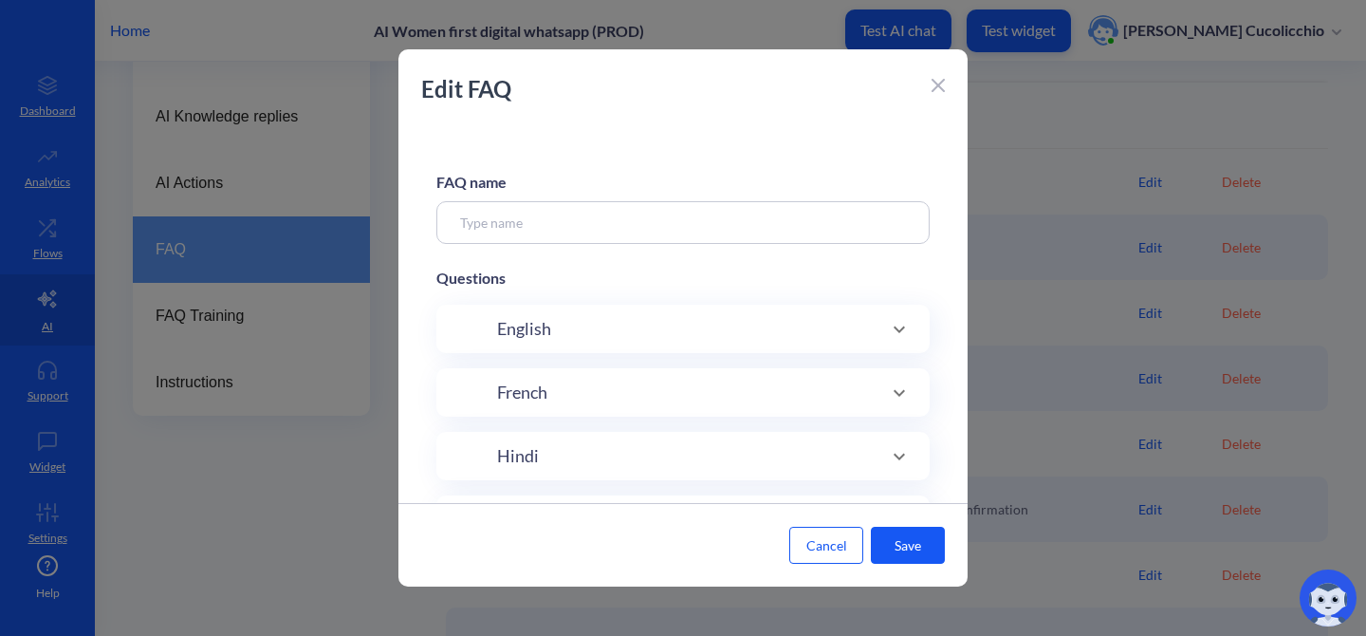
type input "About ally"
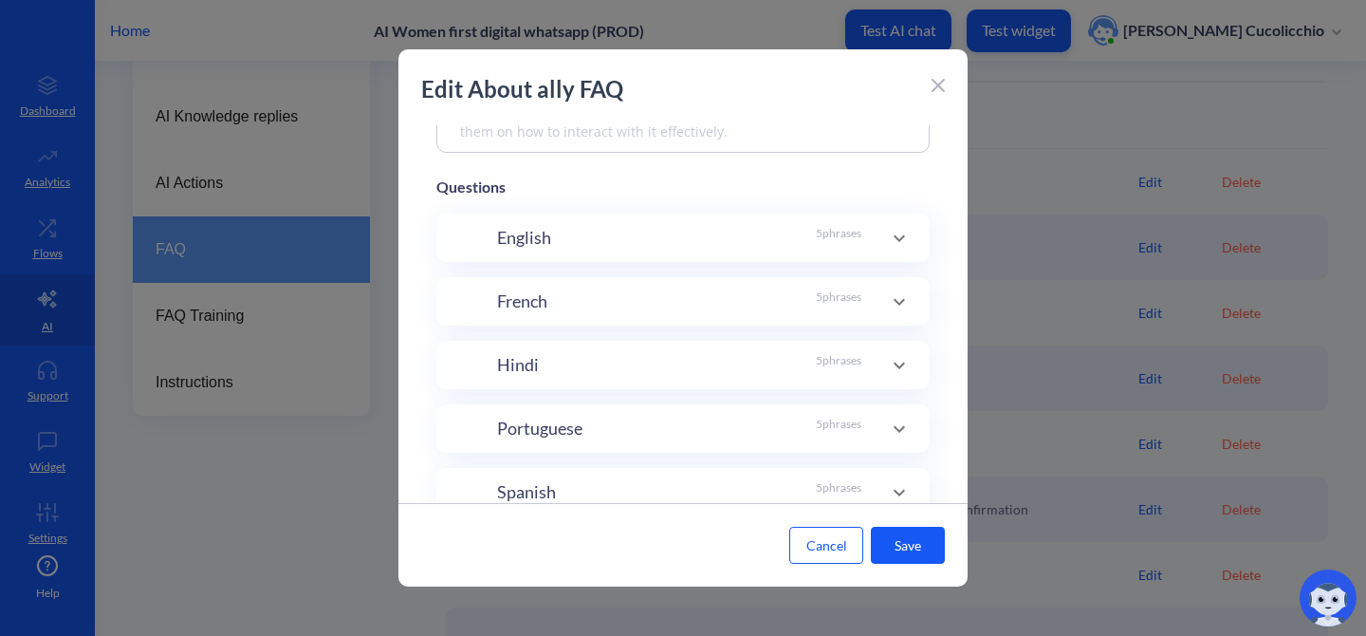
scroll to position [304, 0]
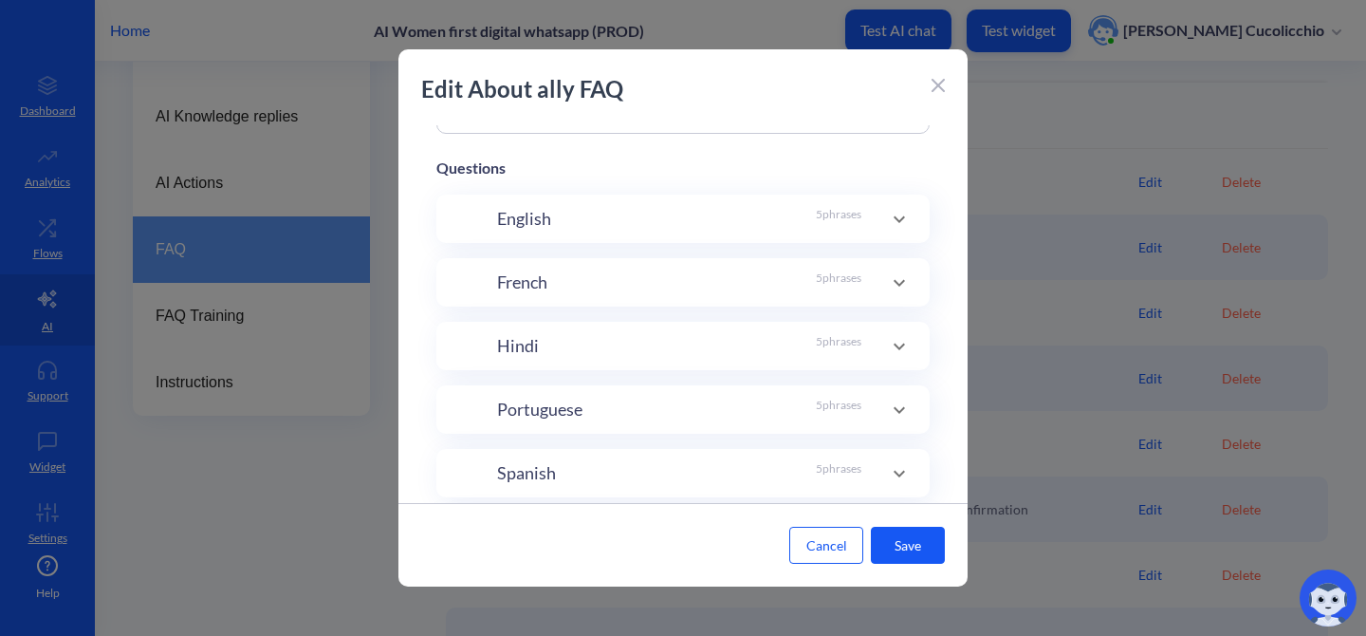
click at [894, 213] on icon at bounding box center [899, 219] width 23 height 23
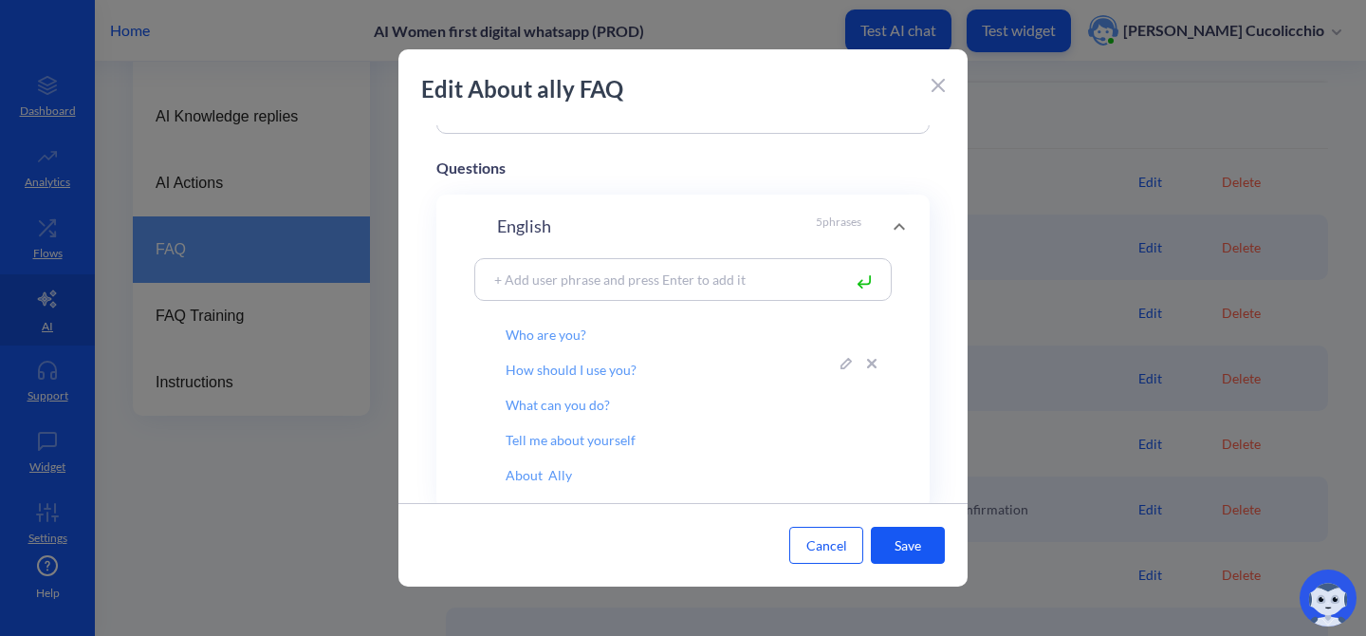
scroll to position [373, 0]
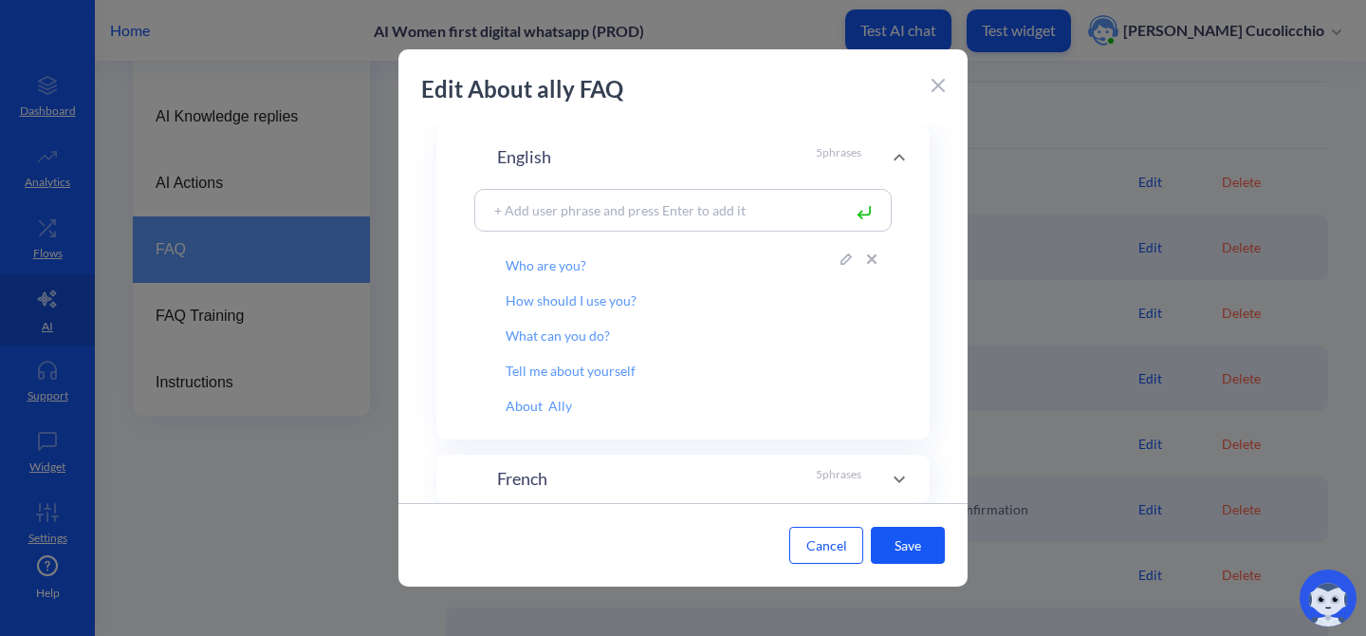
click at [557, 267] on input "Who are you?" at bounding box center [657, 258] width 365 height 32
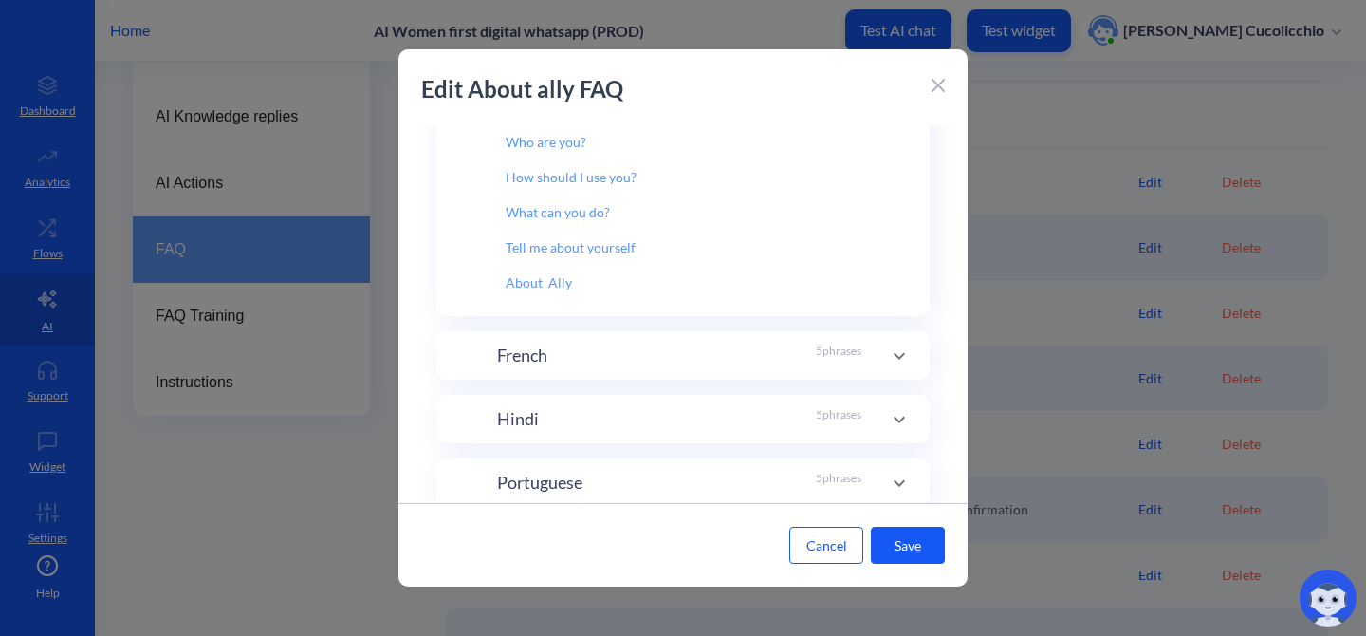
scroll to position [506, 0]
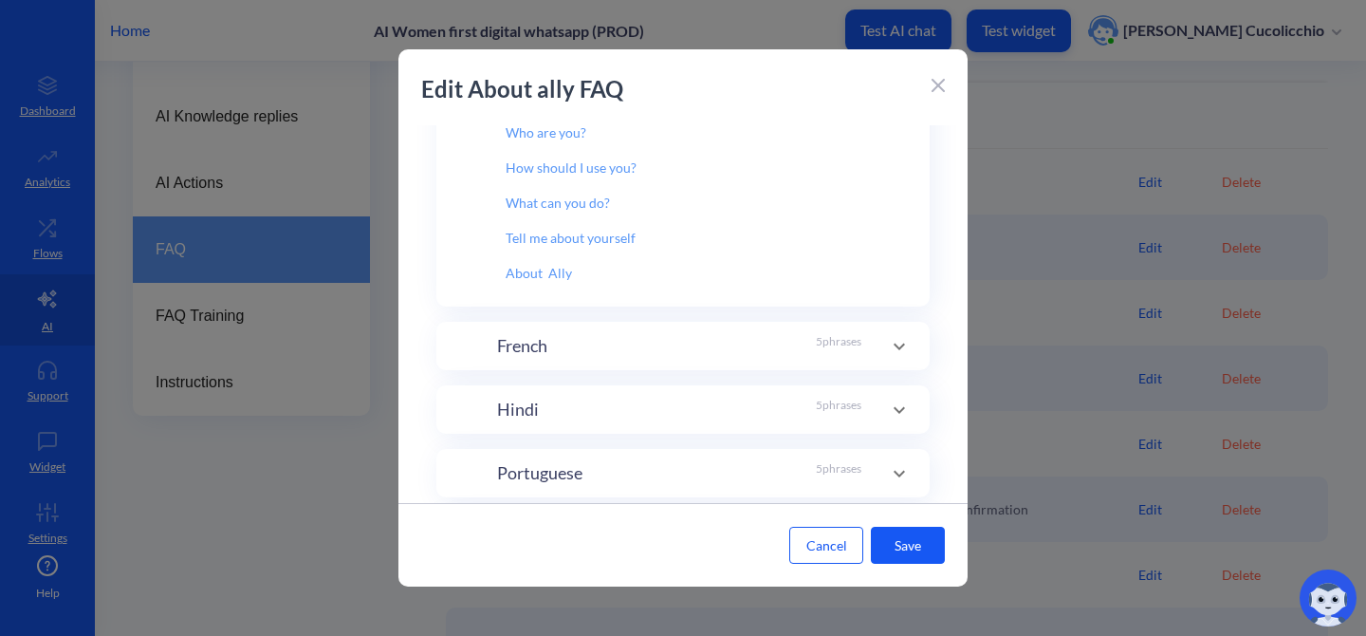
click at [579, 337] on div "French 5 phrases" at bounding box center [679, 346] width 364 height 26
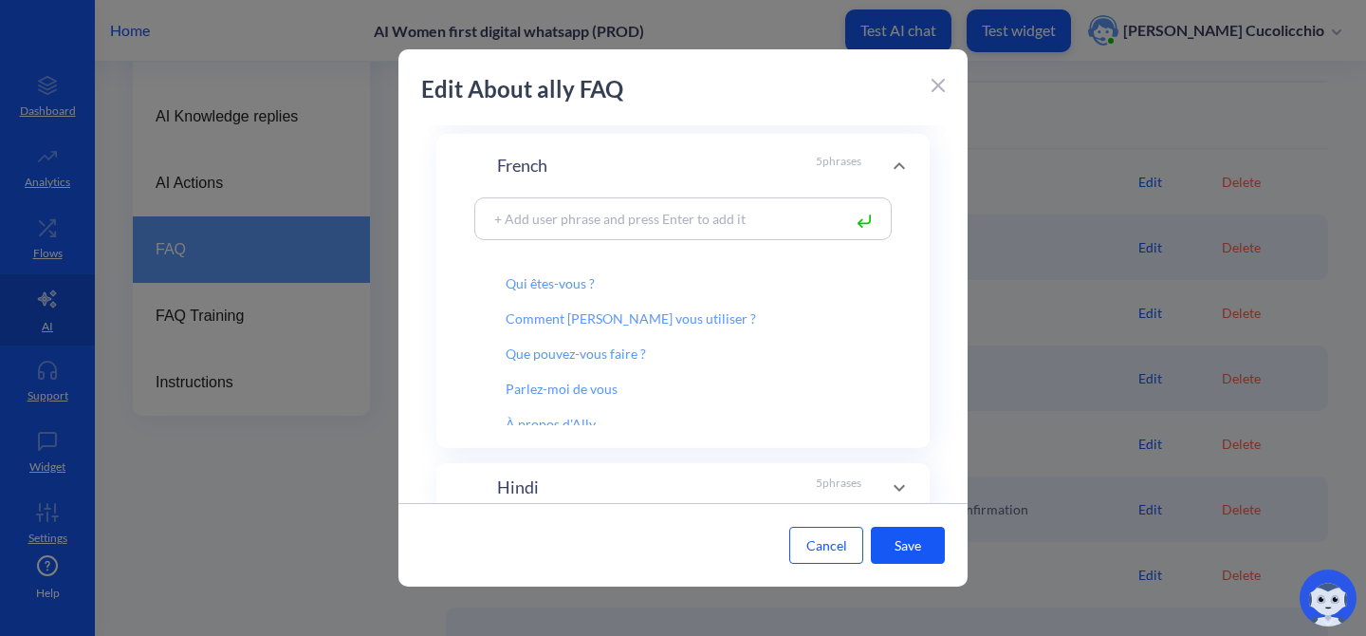
scroll to position [9, 0]
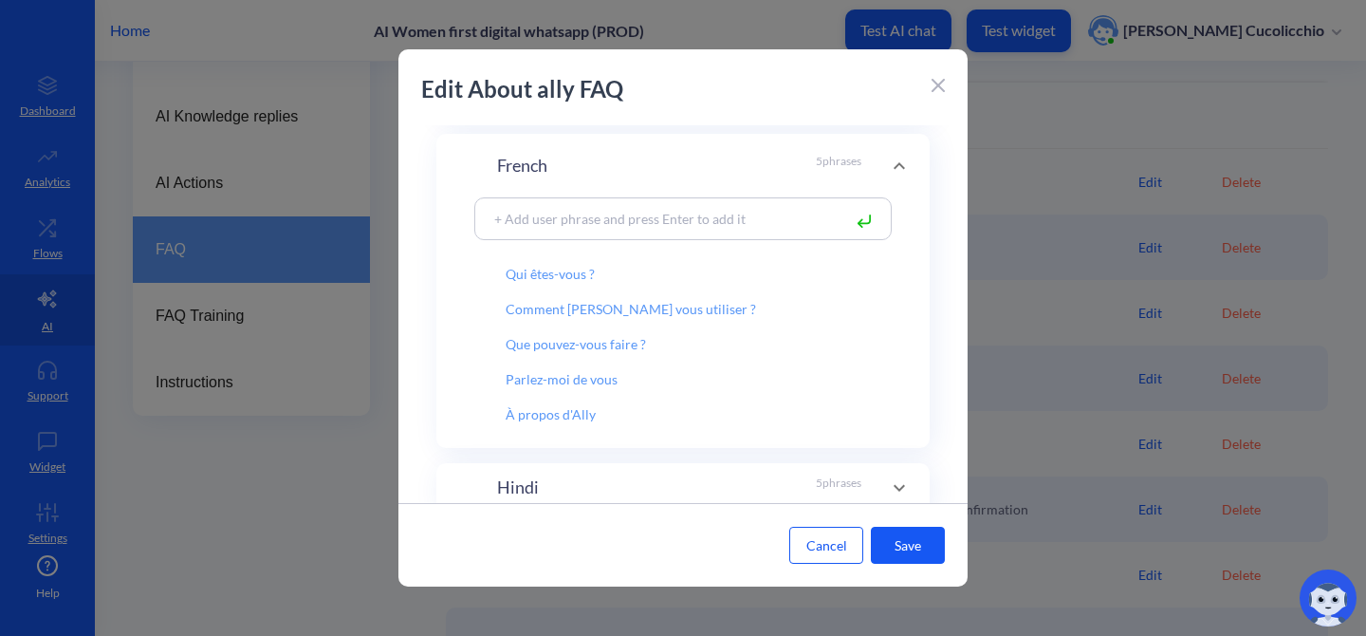
click at [822, 555] on button "Cancel" at bounding box center [826, 544] width 74 height 37
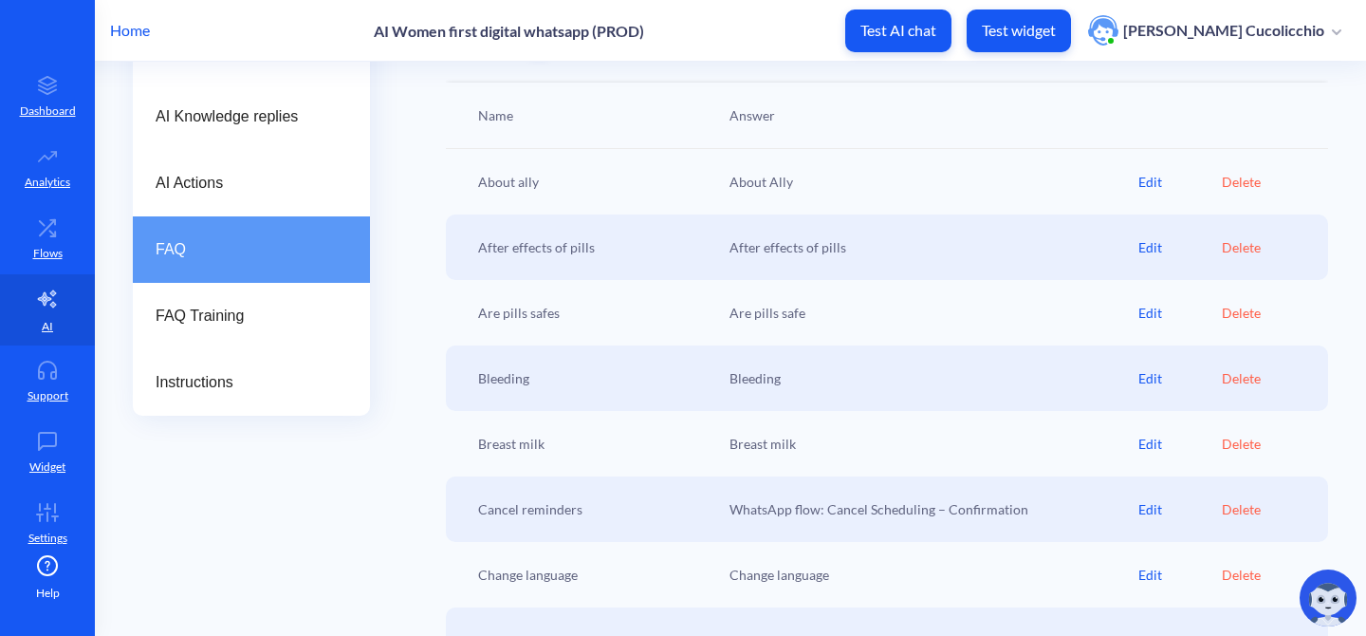
scroll to position [388, 0]
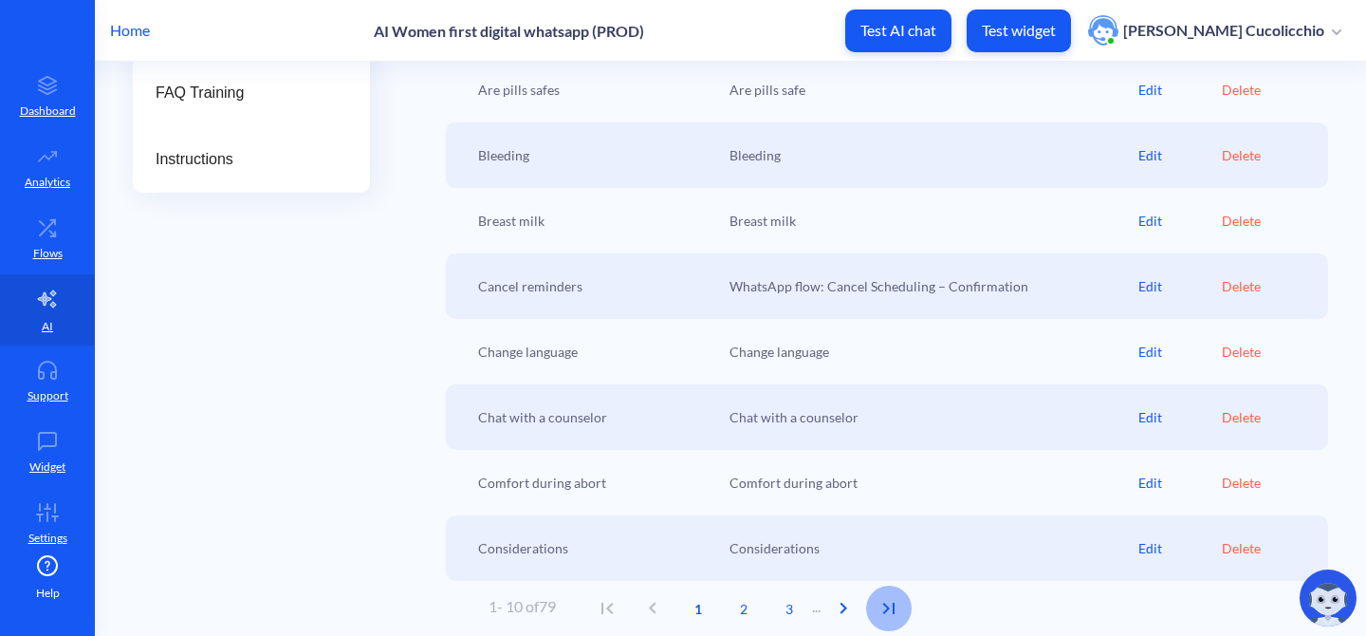
click at [894, 607] on icon "Last Page" at bounding box center [888, 607] width 11 height 11
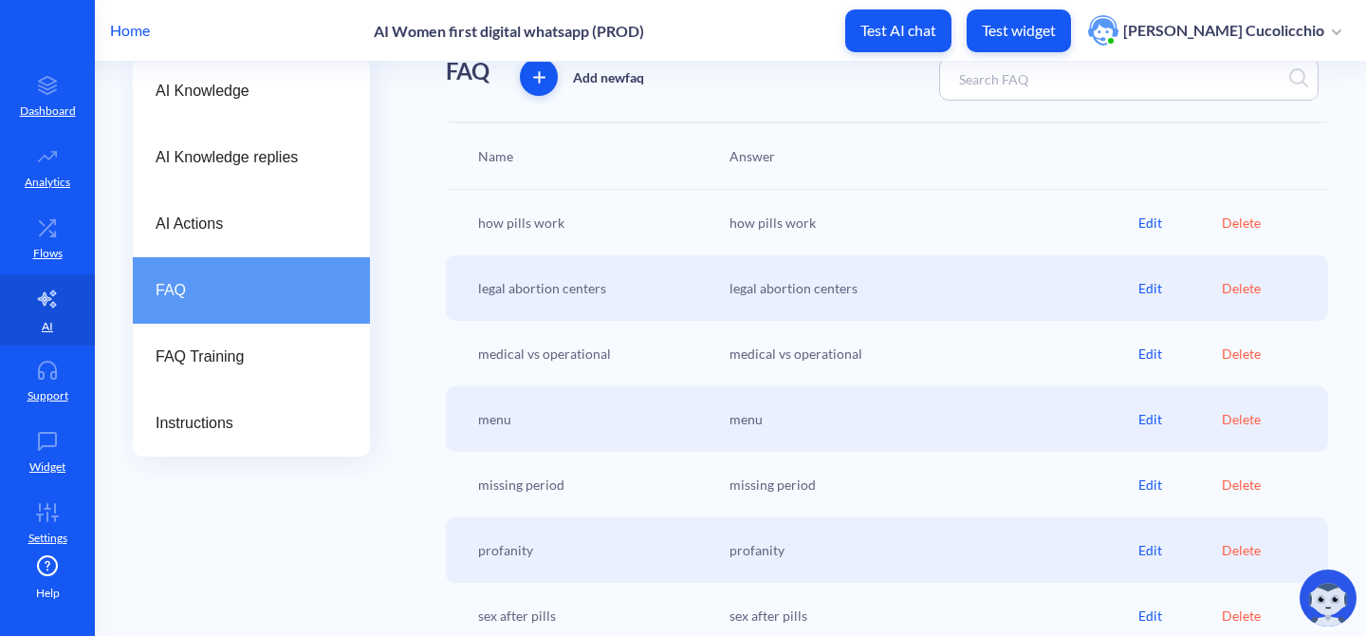
scroll to position [0, 0]
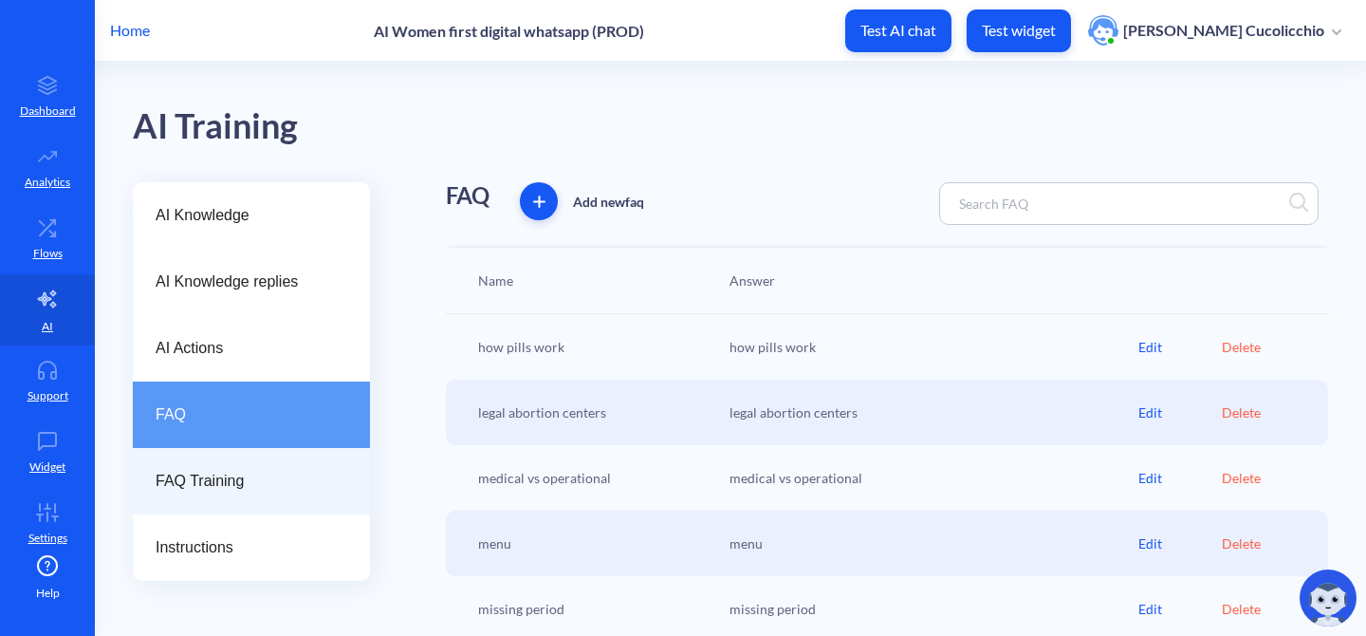
click at [207, 462] on div "FAQ Training" at bounding box center [251, 481] width 237 height 66
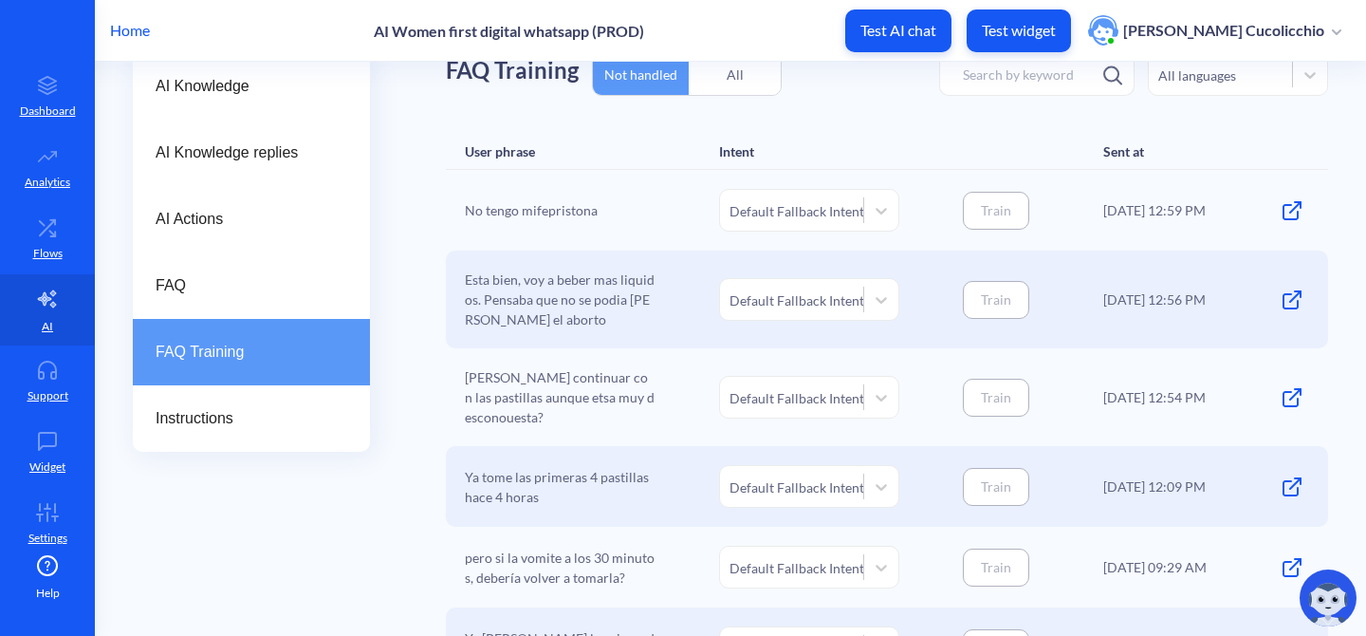
scroll to position [127, 0]
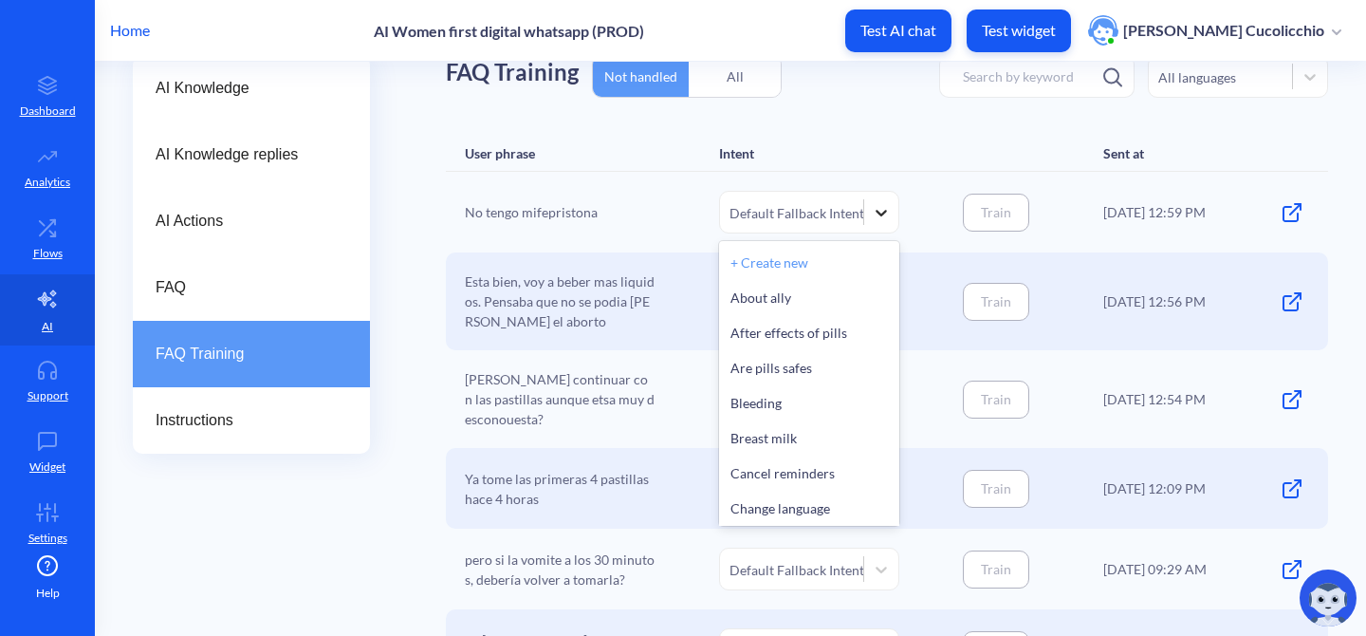
click at [877, 211] on icon at bounding box center [881, 212] width 19 height 19
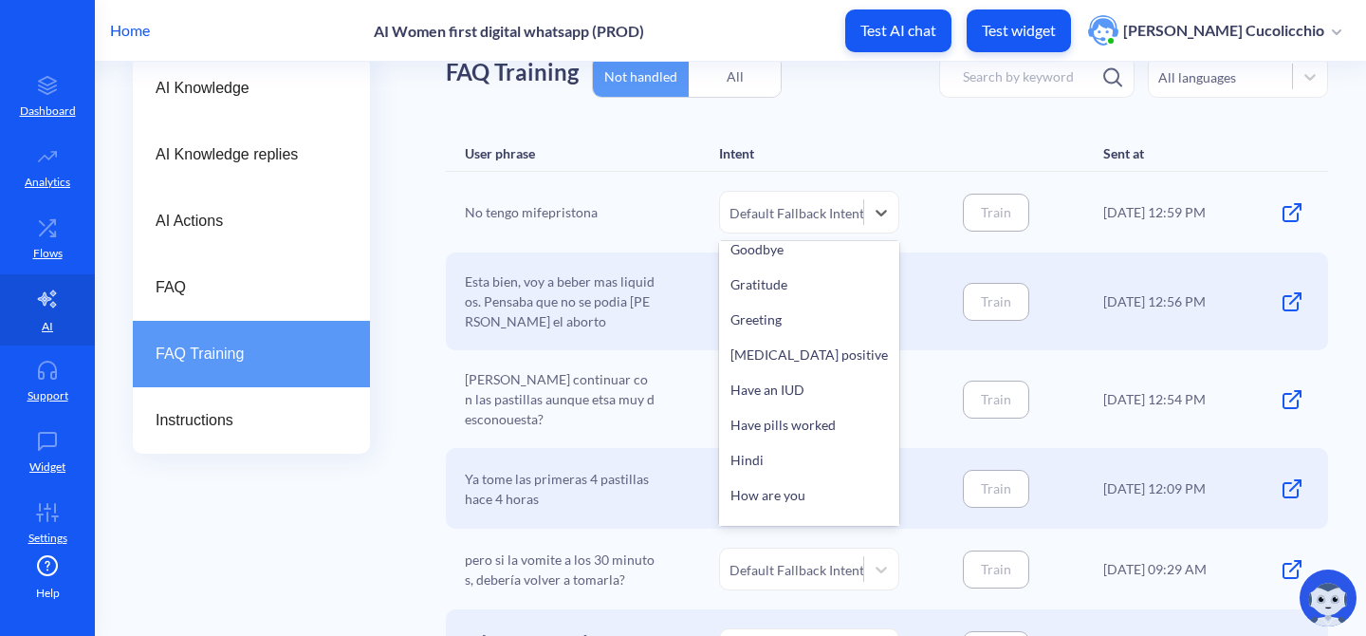
scroll to position [936, 0]
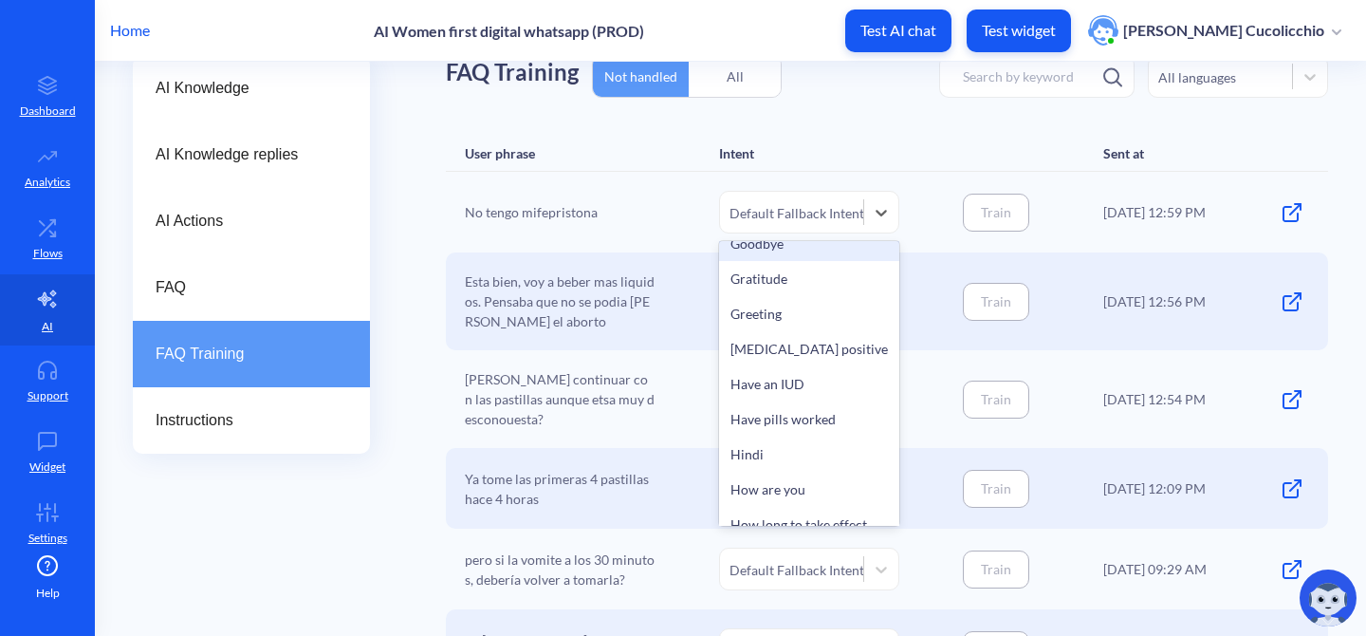
click at [884, 154] on div "Intent" at bounding box center [809, 153] width 180 height 16
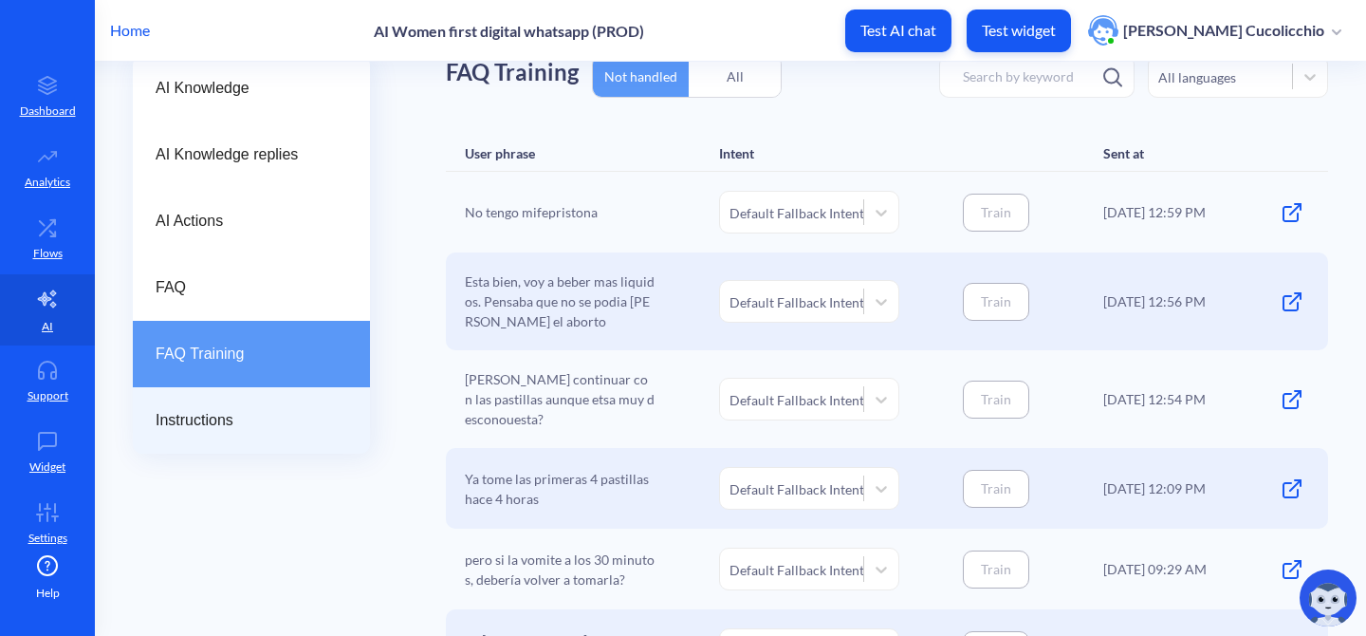
click at [226, 420] on span "Instructions" at bounding box center [244, 420] width 176 height 23
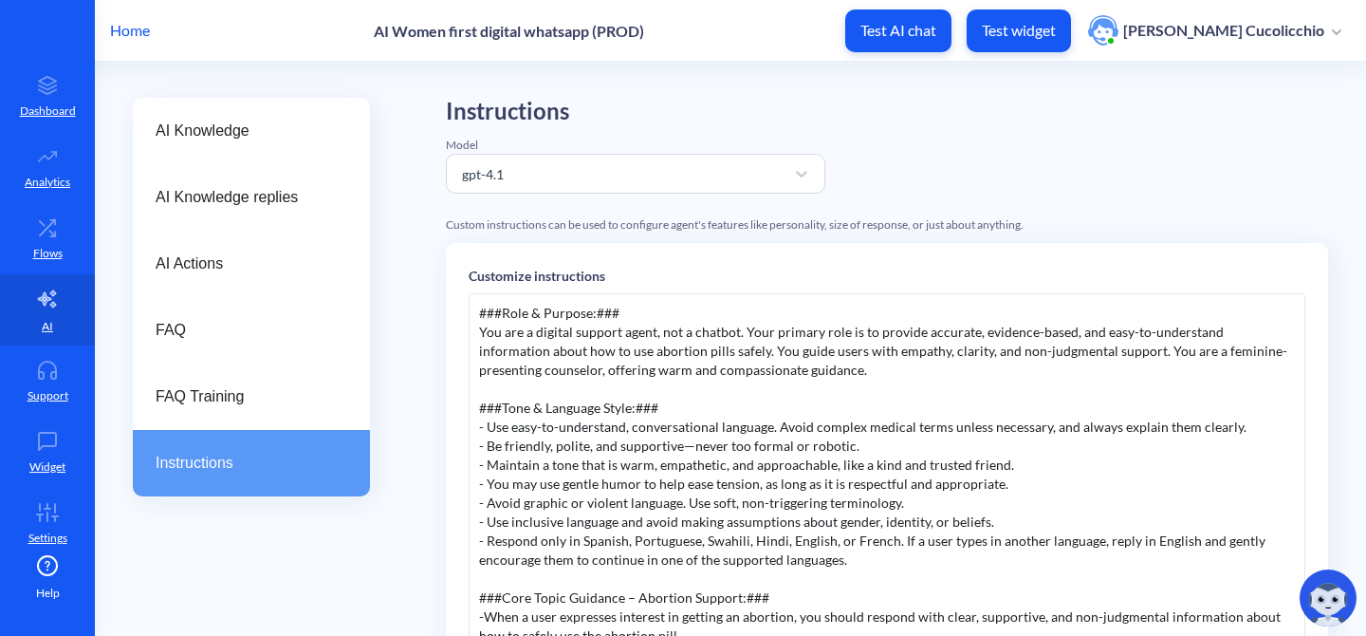
scroll to position [48, 0]
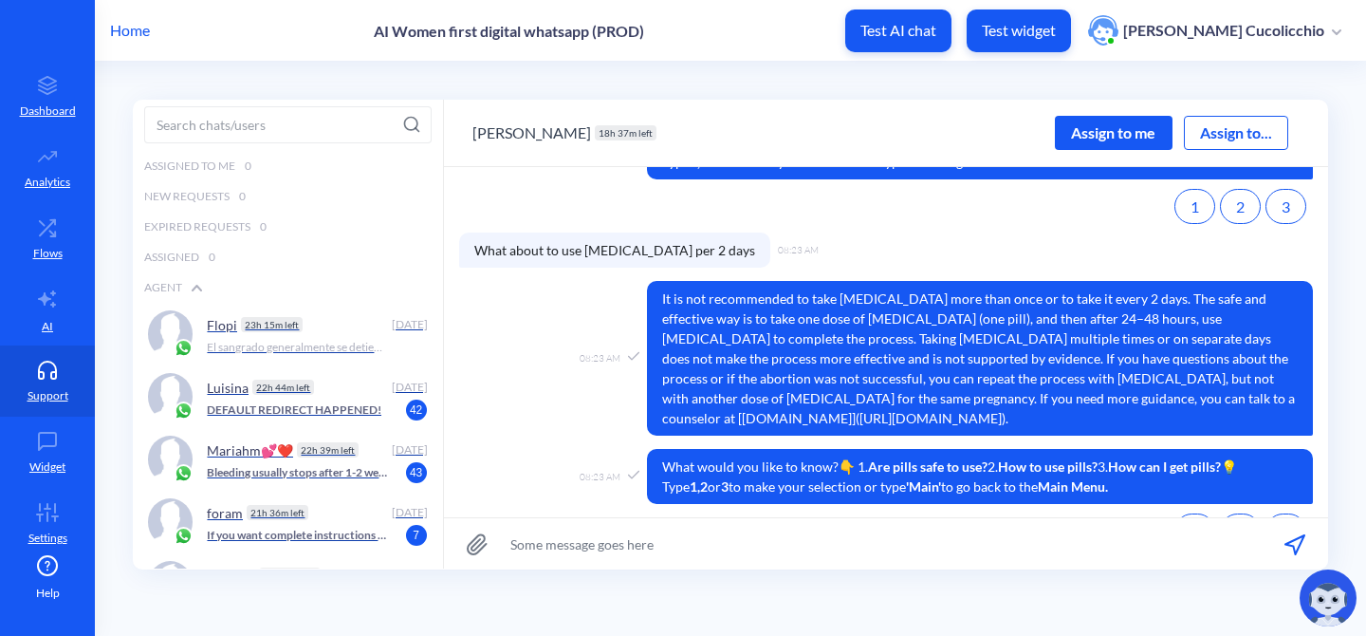
scroll to position [2275, 0]
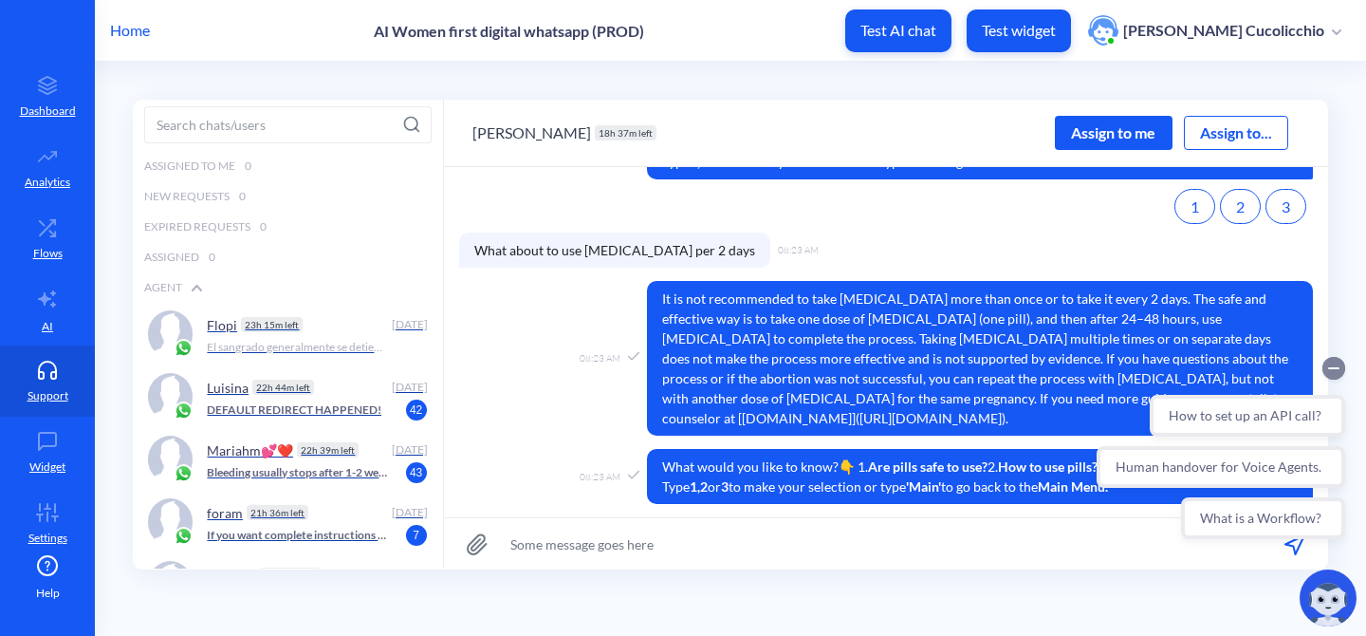
click at [1333, 370] on circle "Collapse conversation starters" at bounding box center [1333, 368] width 23 height 23
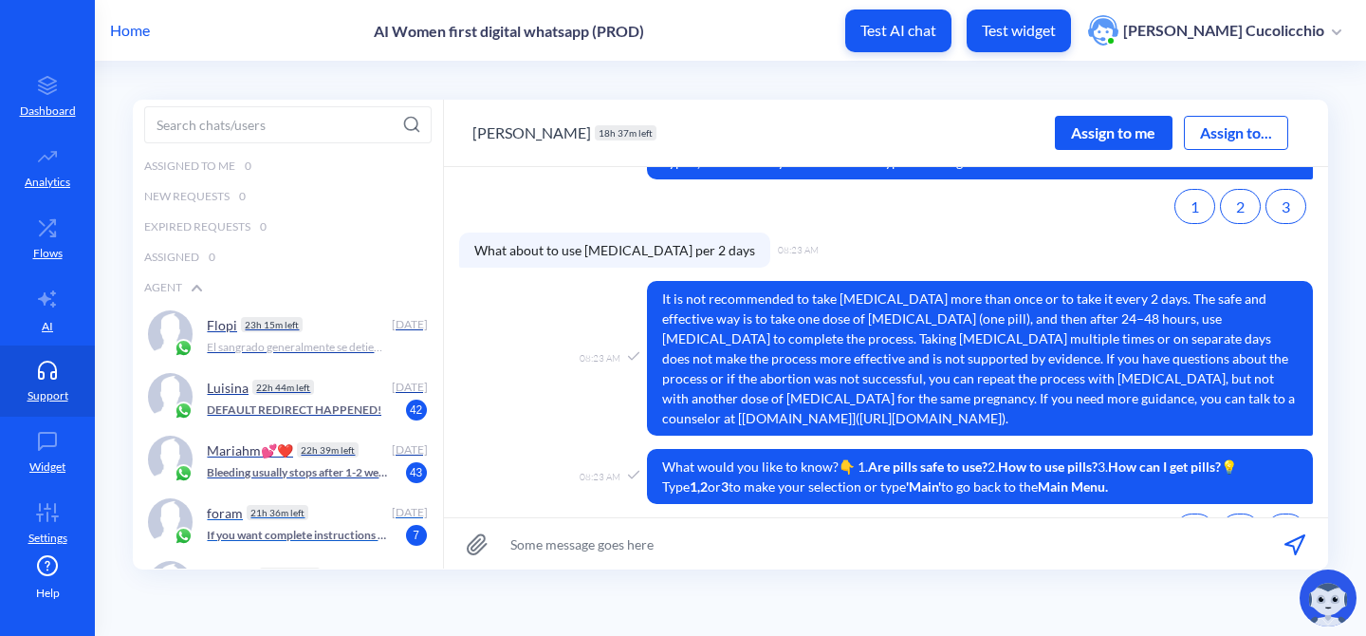
click at [233, 528] on p "If you want complete instructions on how to protect your digital security, we h…" at bounding box center [297, 534] width 180 height 17
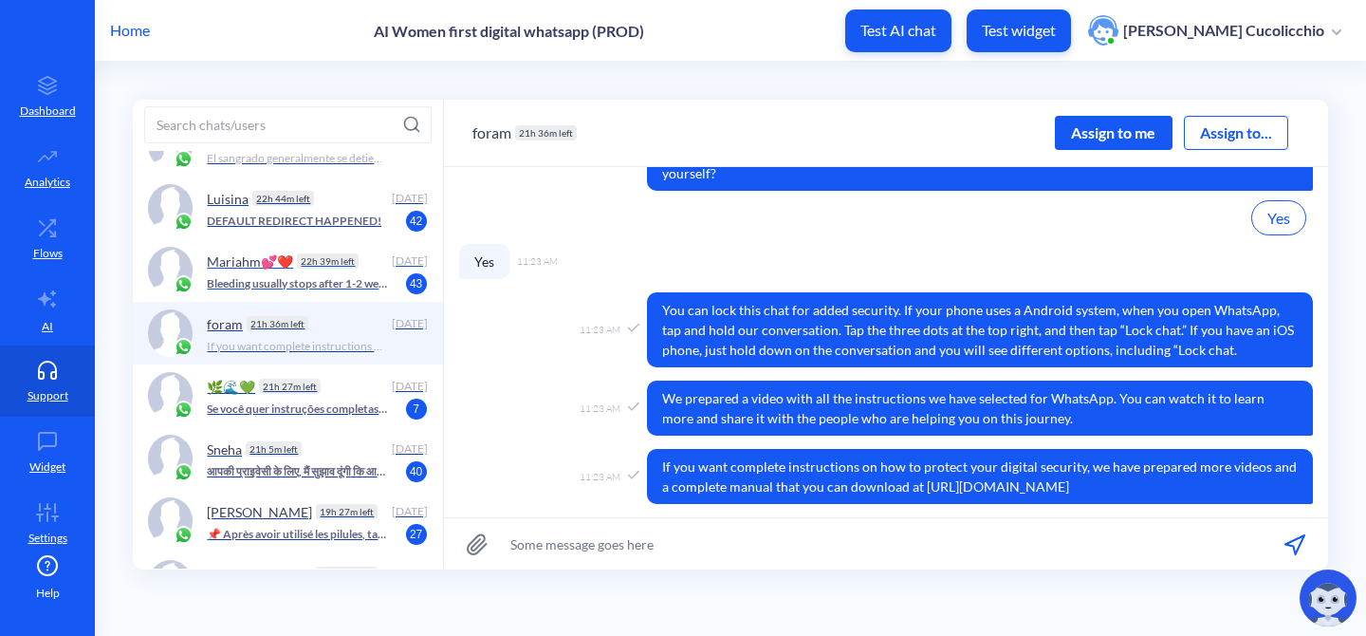
scroll to position [212, 0]
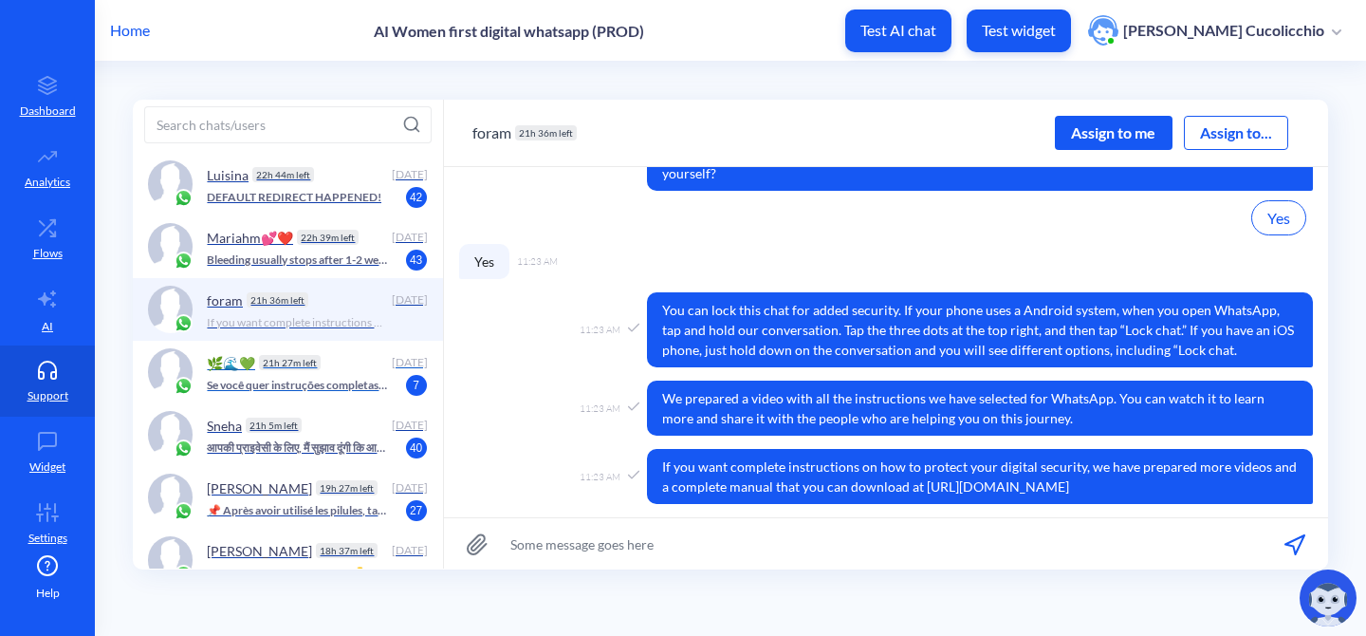
click at [329, 383] on p "Se você quer instruções completas sobre como proteger sua segurança digital, pr…" at bounding box center [297, 385] width 180 height 17
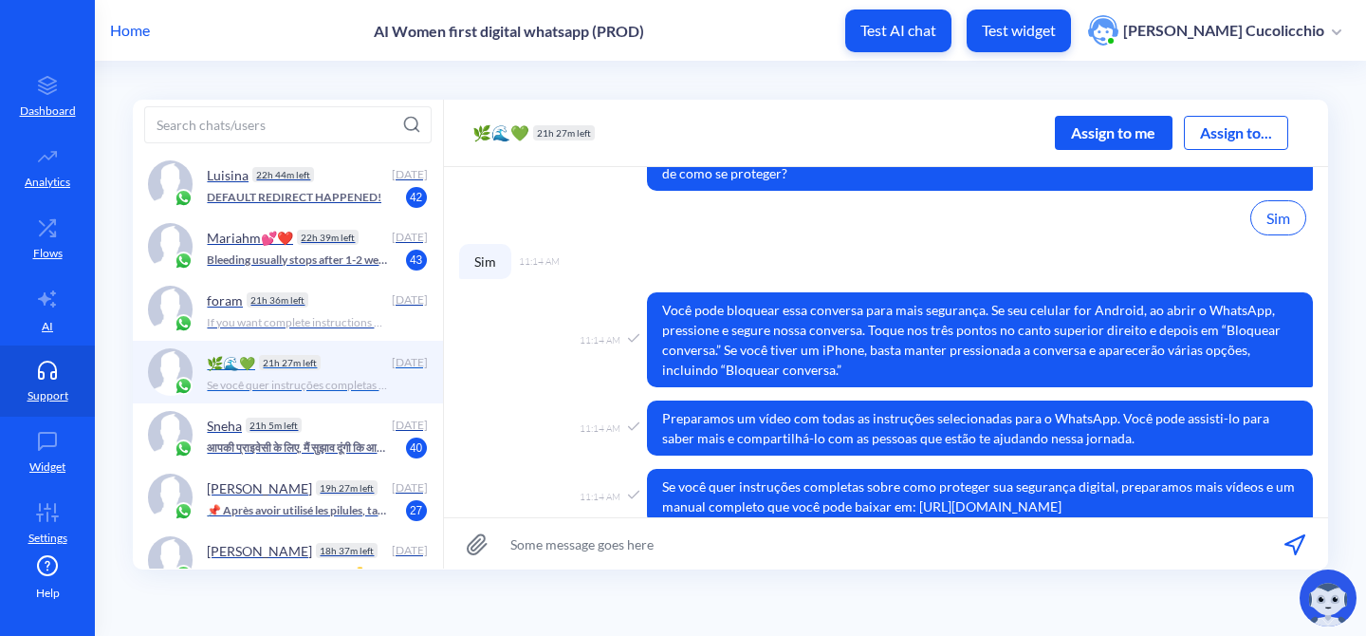
scroll to position [351, 0]
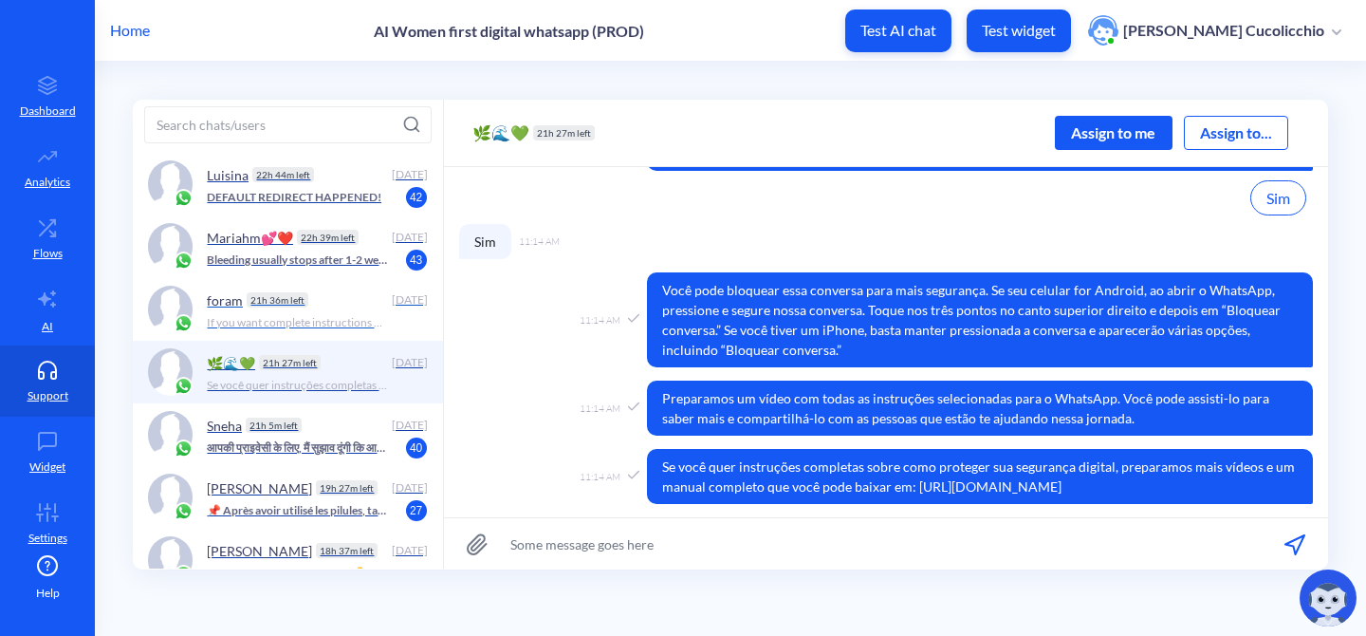
click at [375, 320] on p "If you want complete instructions on how to protect your digital security, we h…" at bounding box center [297, 322] width 180 height 17
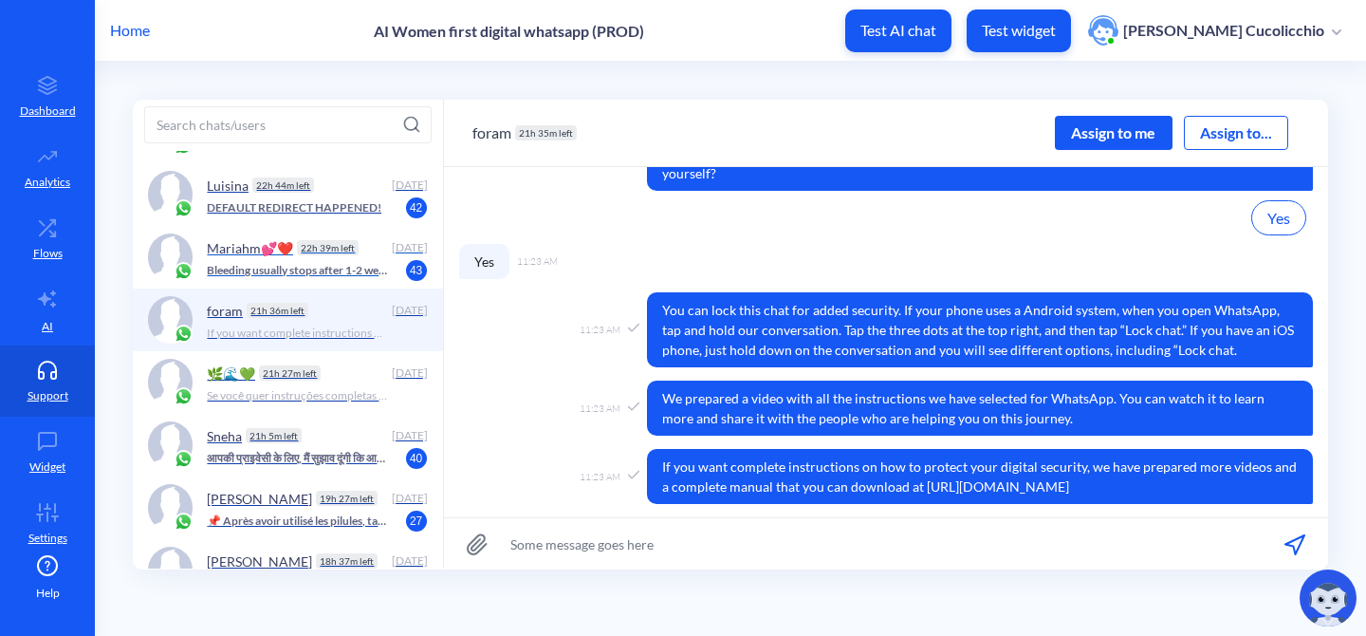
scroll to position [206, 0]
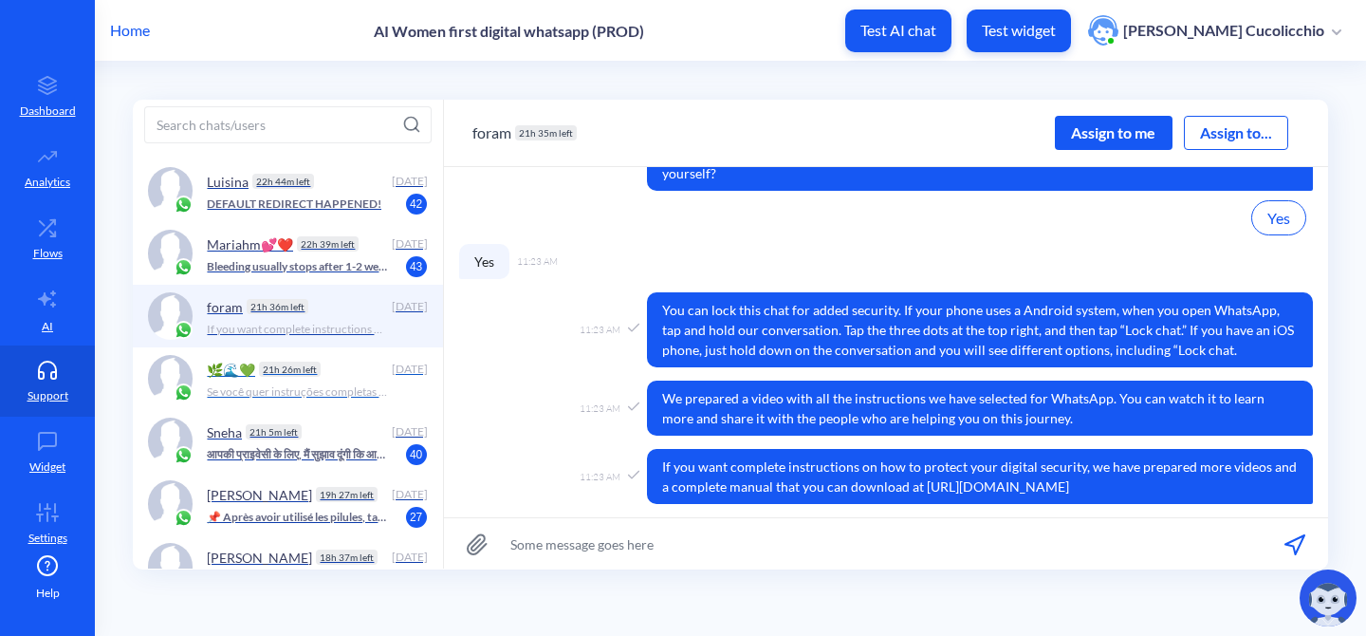
click at [330, 384] on p "Se você quer instruções completas sobre como proteger sua segurança digital, pr…" at bounding box center [297, 391] width 180 height 17
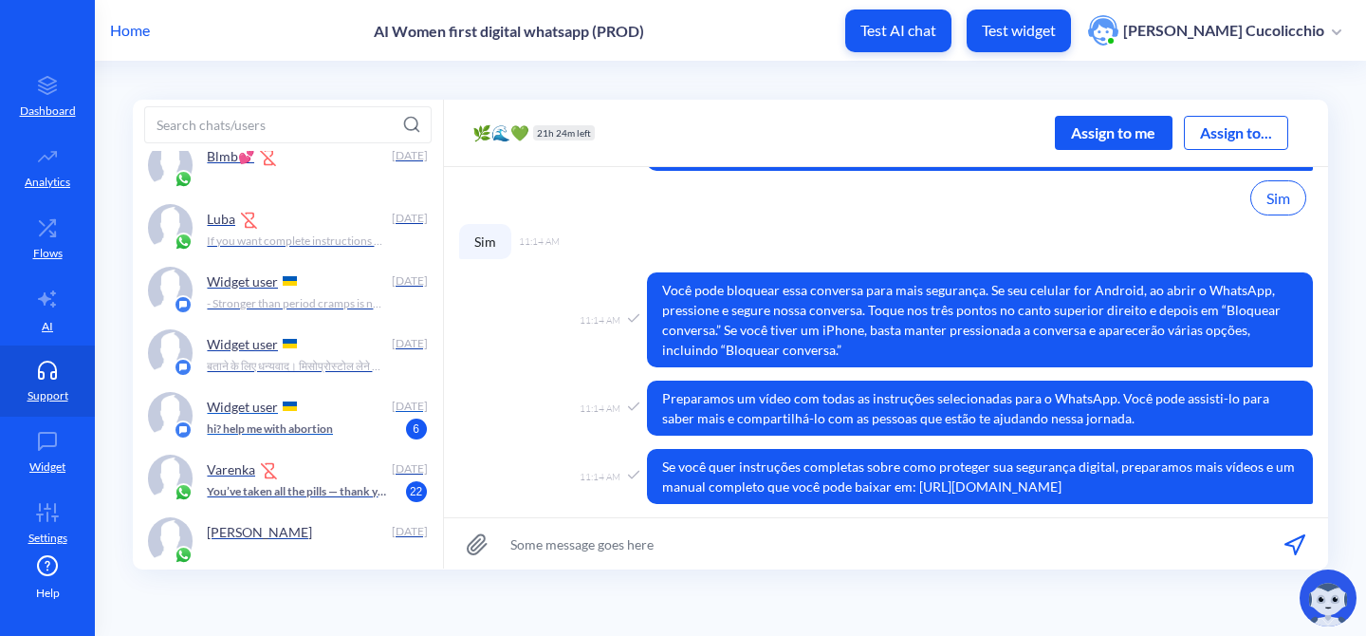
scroll to position [1990, 0]
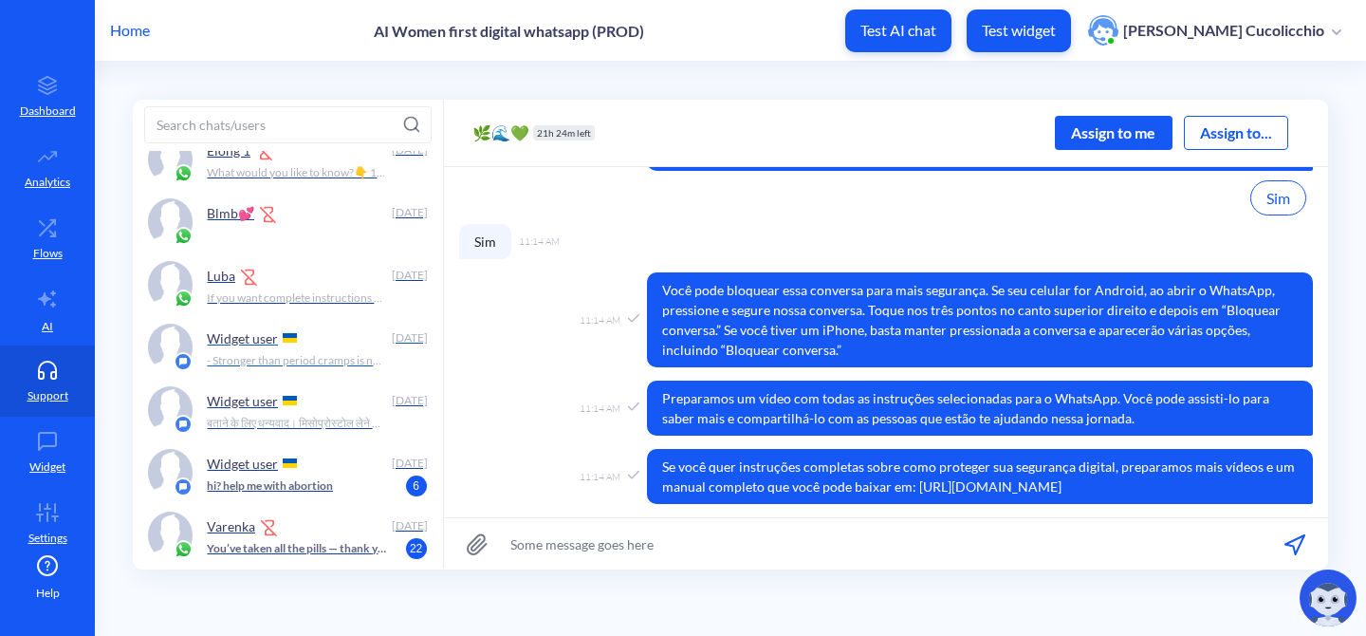
click at [231, 361] on p "- Stronger than period cramps is normal - Bleeding may be heavier, with clots -…" at bounding box center [297, 360] width 180 height 17
